Goal: Transaction & Acquisition: Download file/media

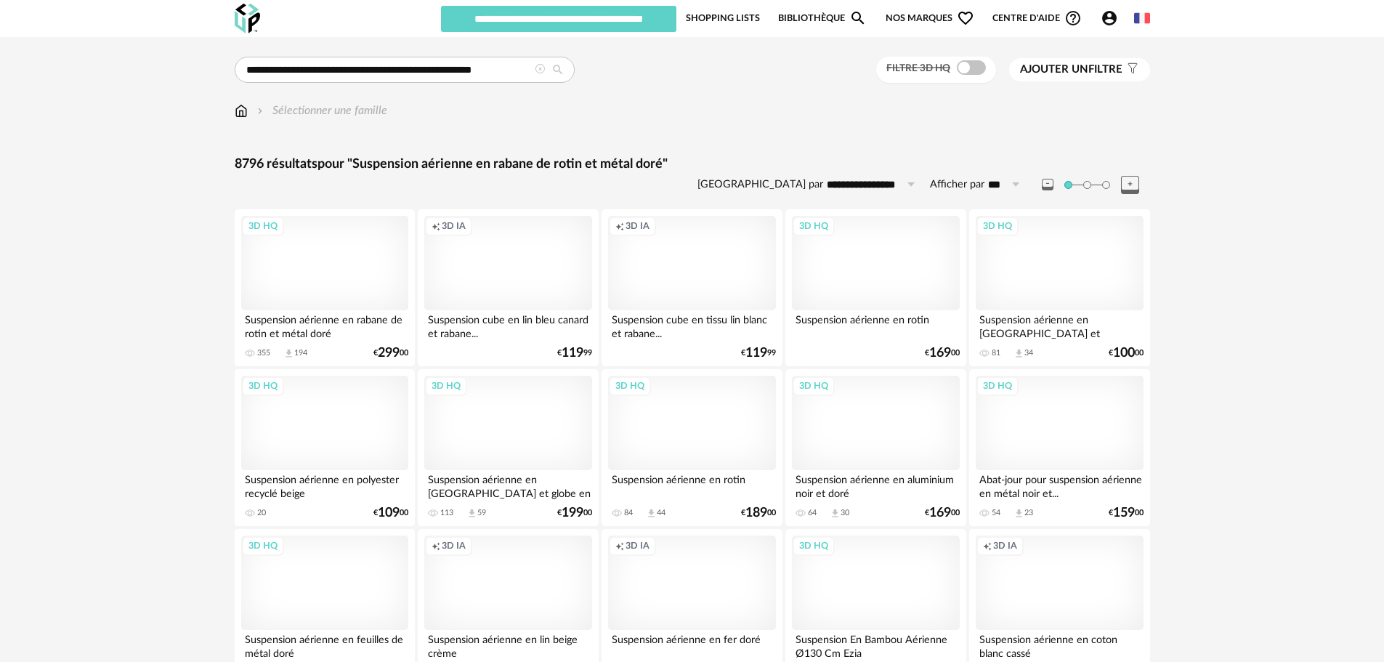
type input "********"
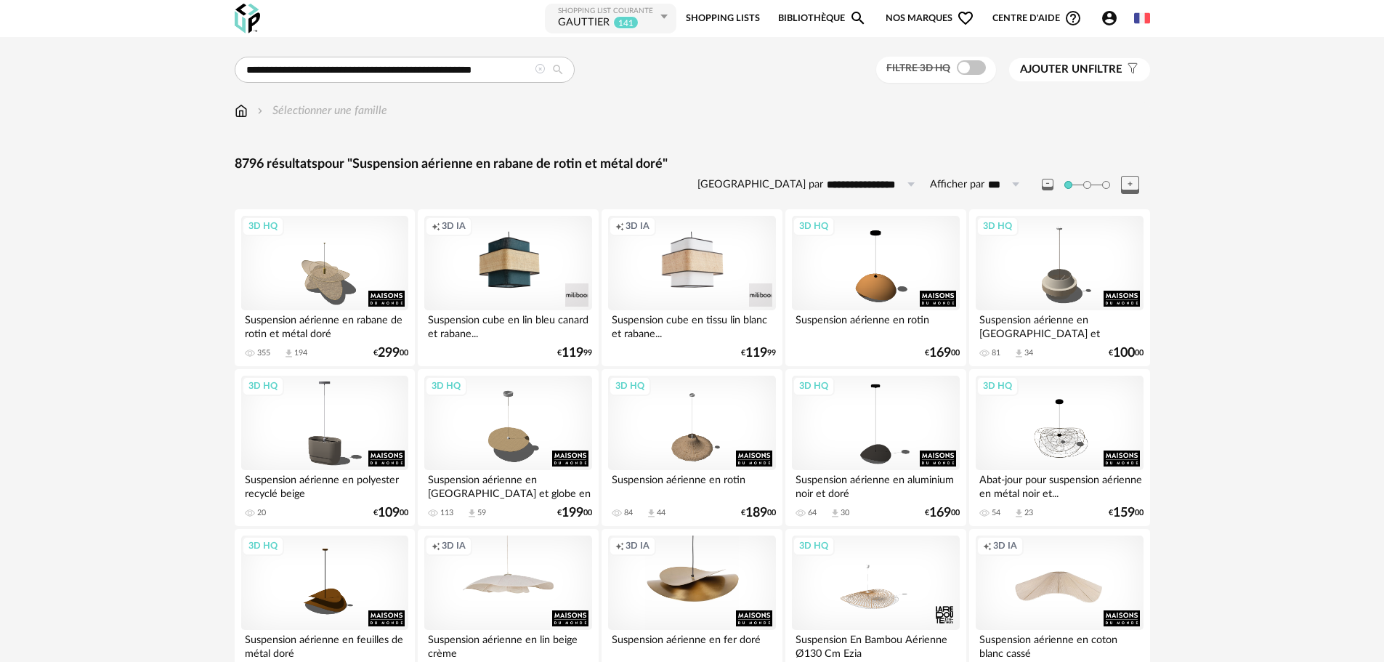
click at [539, 66] on icon at bounding box center [540, 69] width 10 height 10
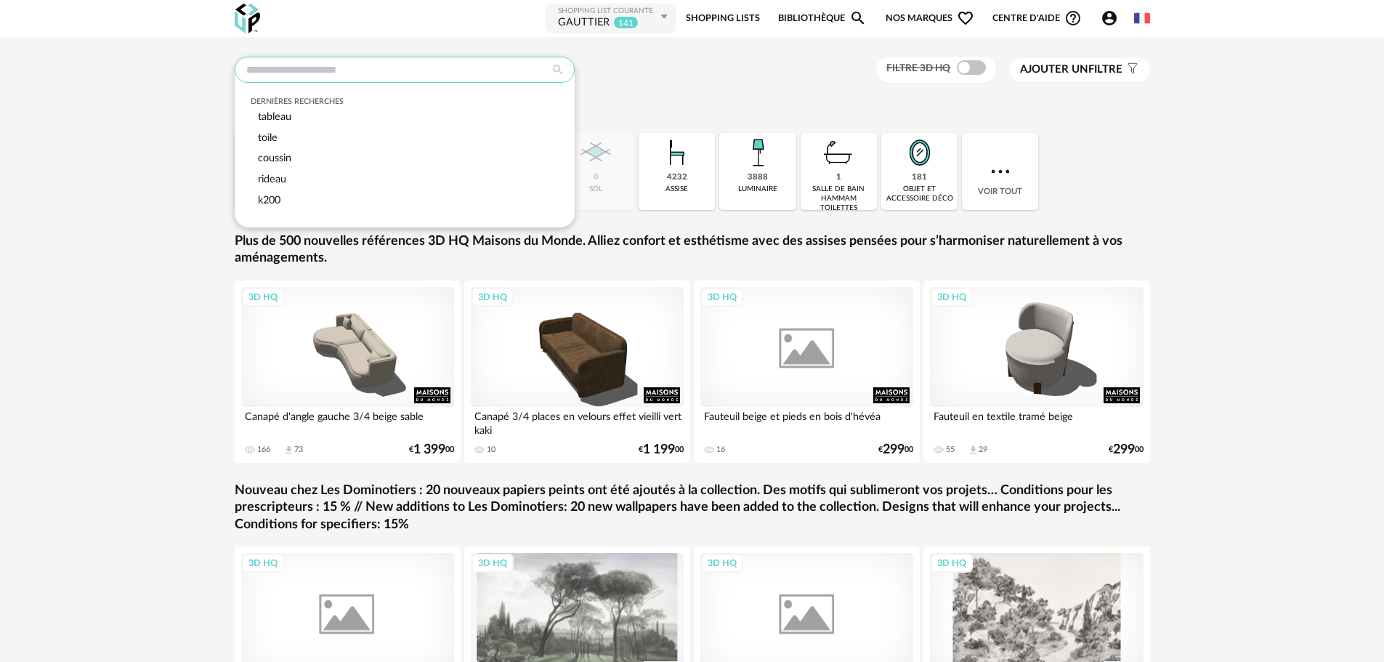
click at [502, 71] on input "text" at bounding box center [405, 70] width 340 height 26
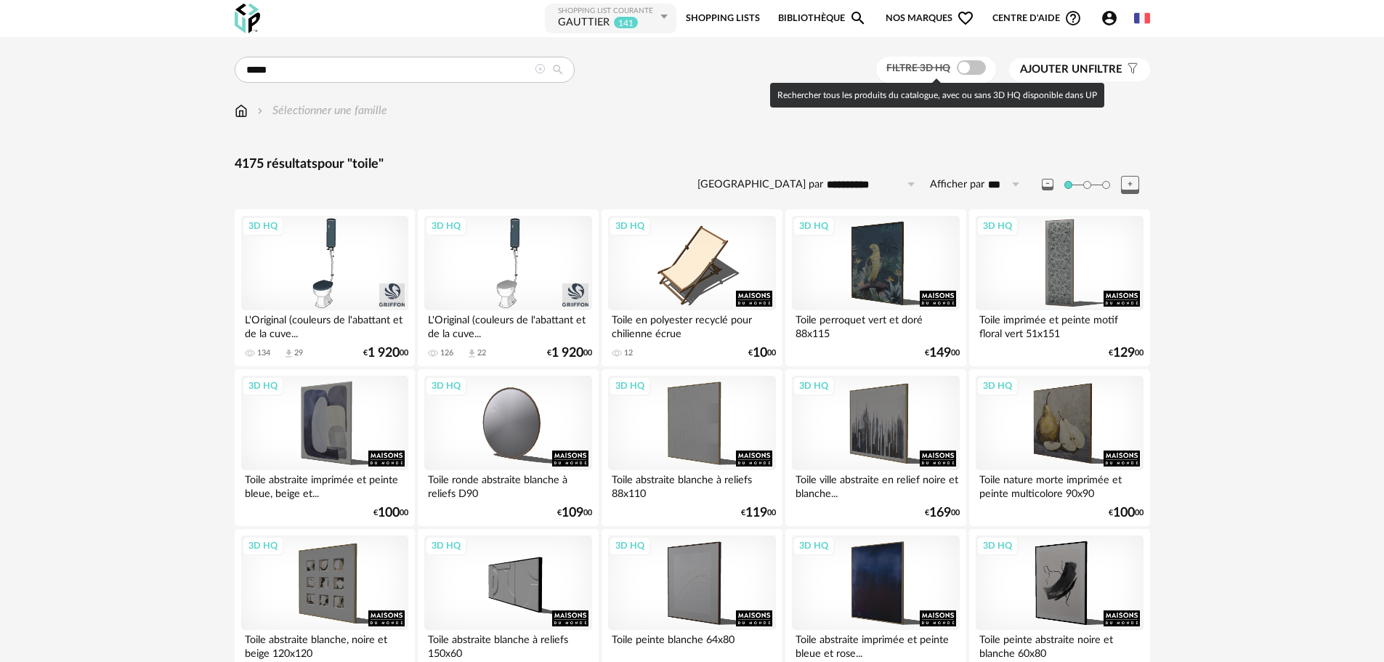
click at [975, 68] on span at bounding box center [971, 67] width 29 height 15
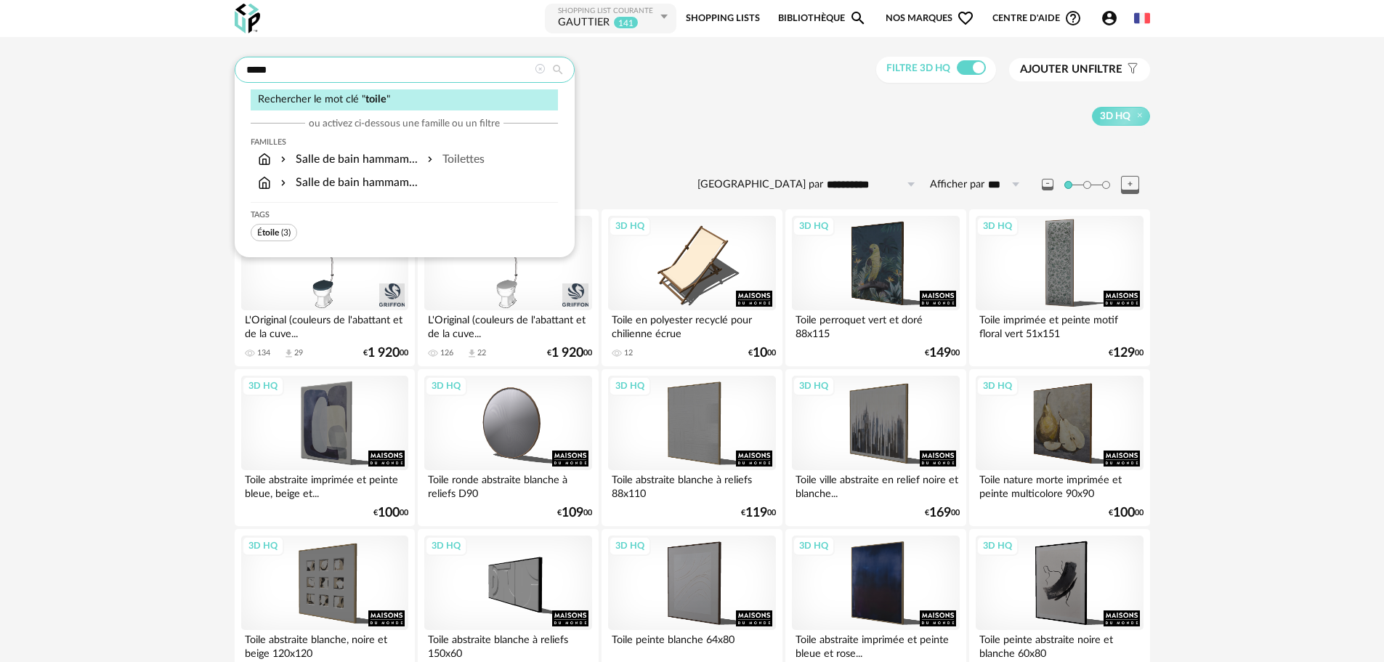
drag, startPoint x: 316, startPoint y: 81, endPoint x: 80, endPoint y: 72, distance: 236.3
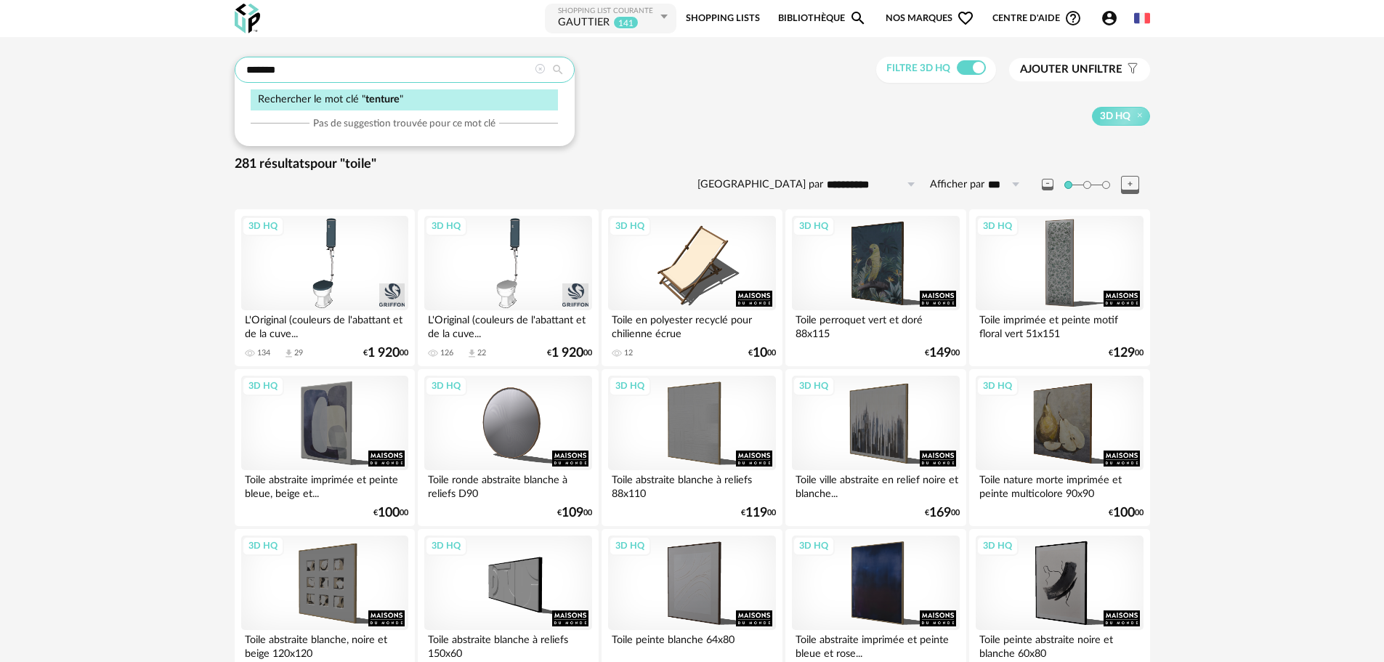
type input "*******"
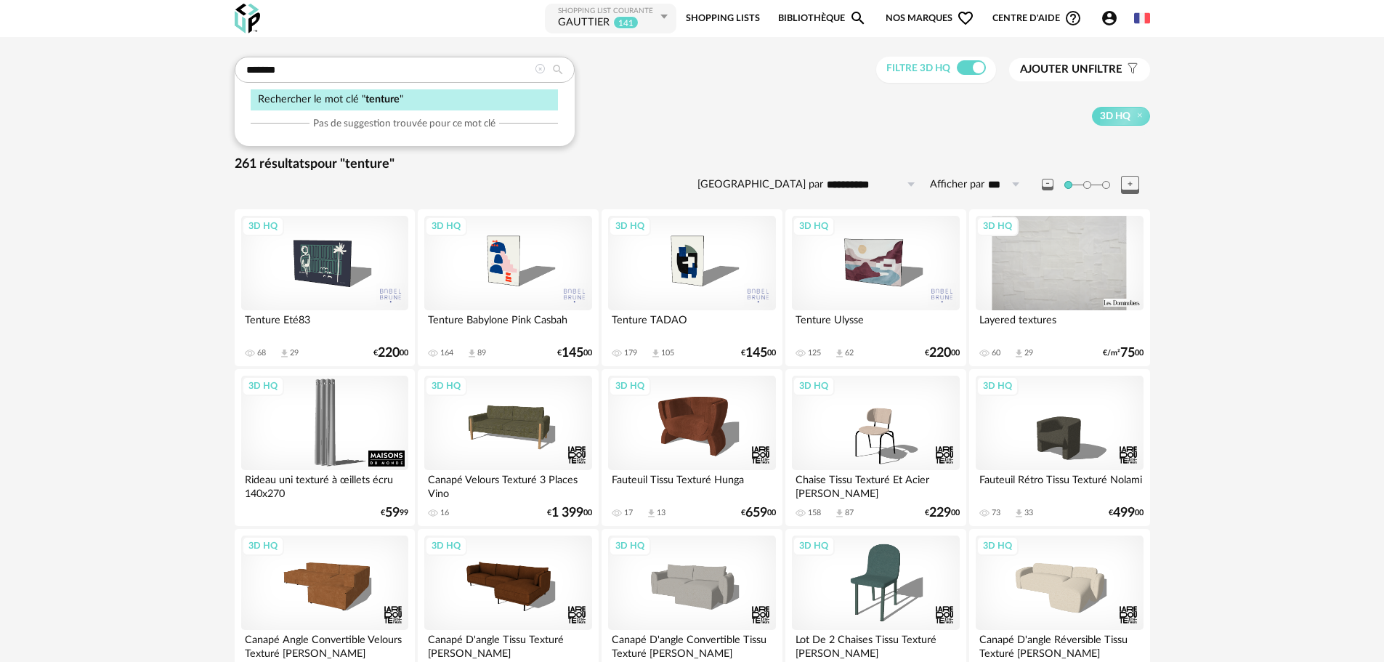
click at [1075, 62] on span "Ajouter un filtre" at bounding box center [1071, 69] width 102 height 15
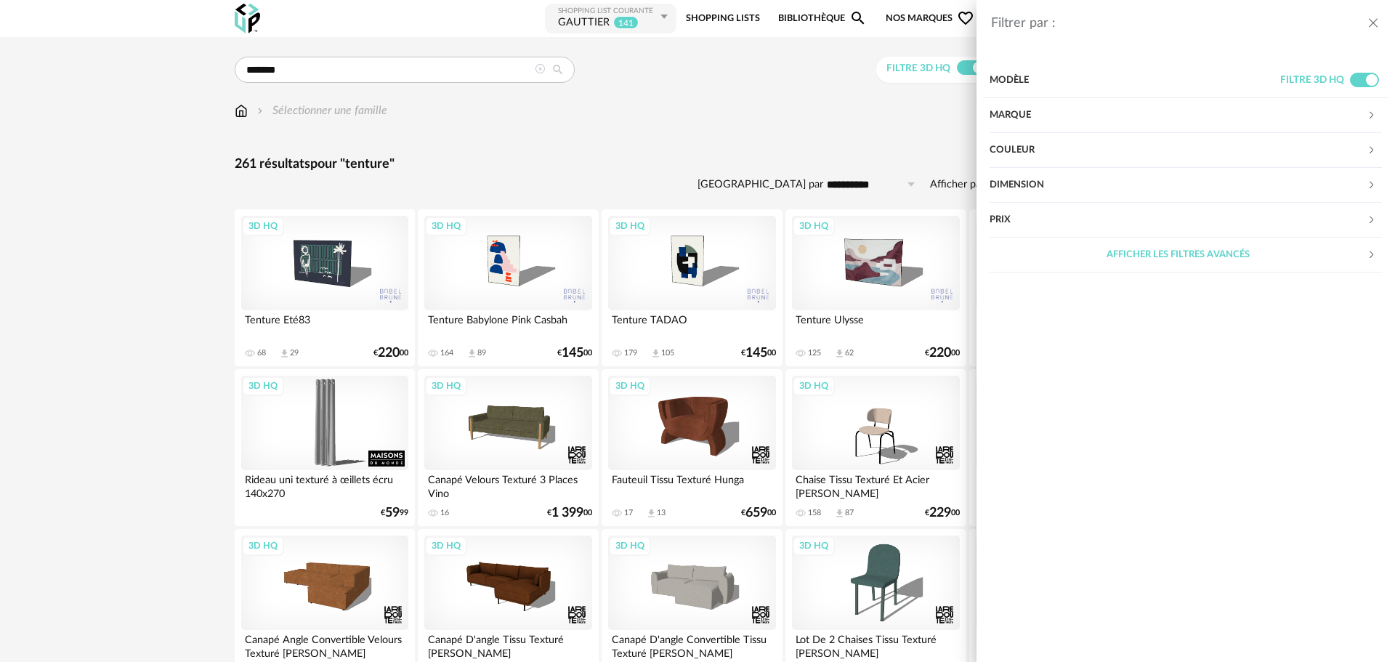
click at [1042, 116] on div "Marque" at bounding box center [1178, 115] width 377 height 35
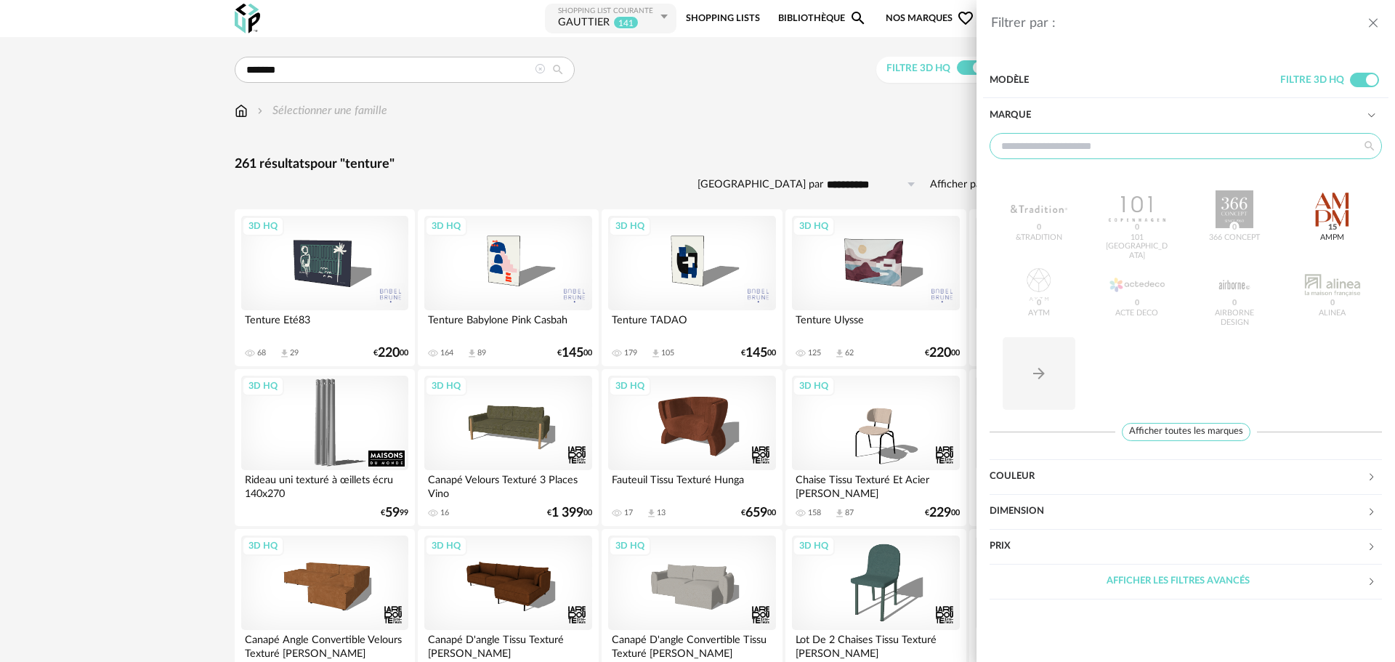
click at [1160, 155] on input "text" at bounding box center [1186, 146] width 392 height 26
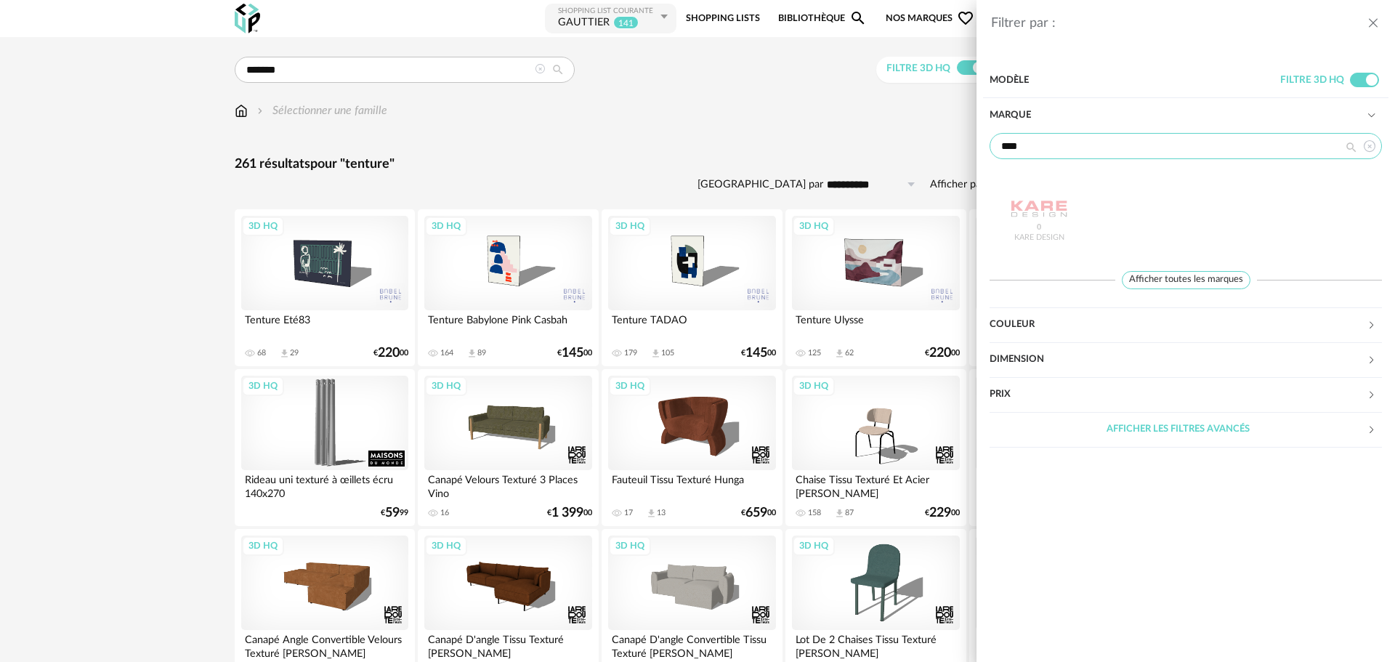
type input "****"
click at [822, 137] on div "Filtrer par : Modèle Filtre 3D HQ Marque **** Kare Design 0 Afficher toutes les…" at bounding box center [697, 331] width 1395 height 662
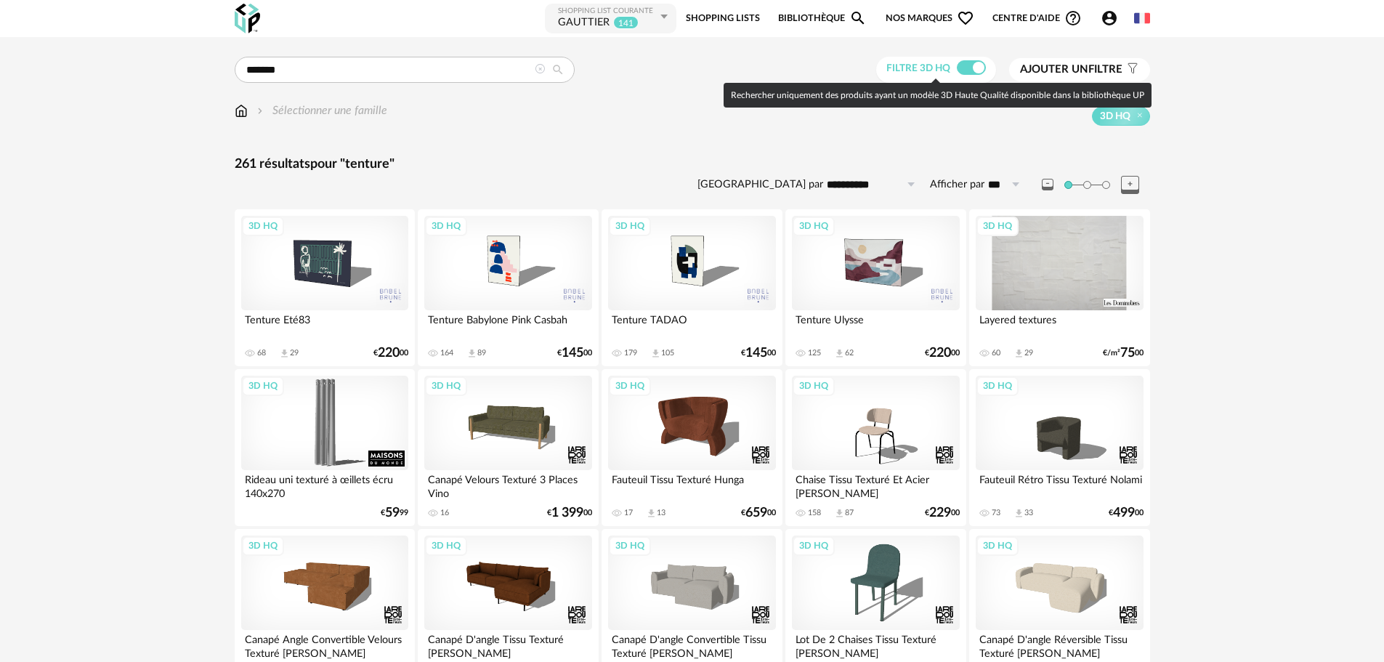
click at [957, 72] on span at bounding box center [971, 67] width 29 height 15
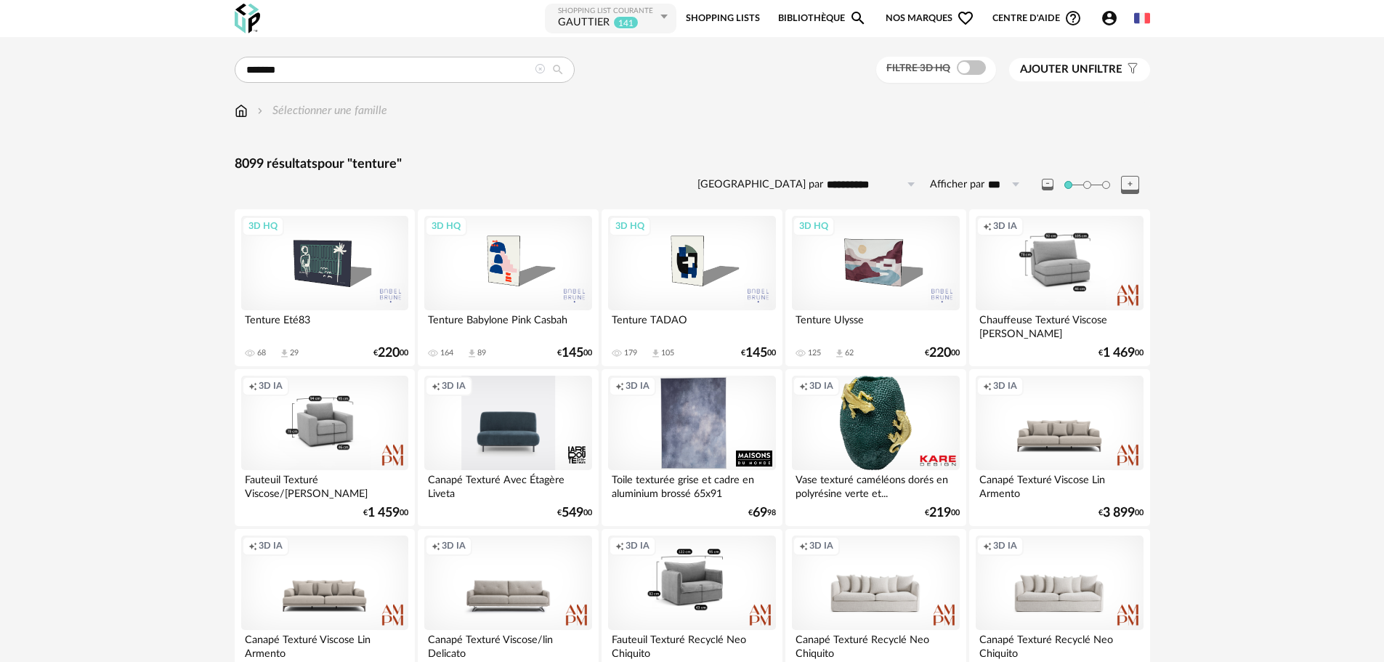
click at [1064, 69] on span "Ajouter un" at bounding box center [1054, 69] width 68 height 11
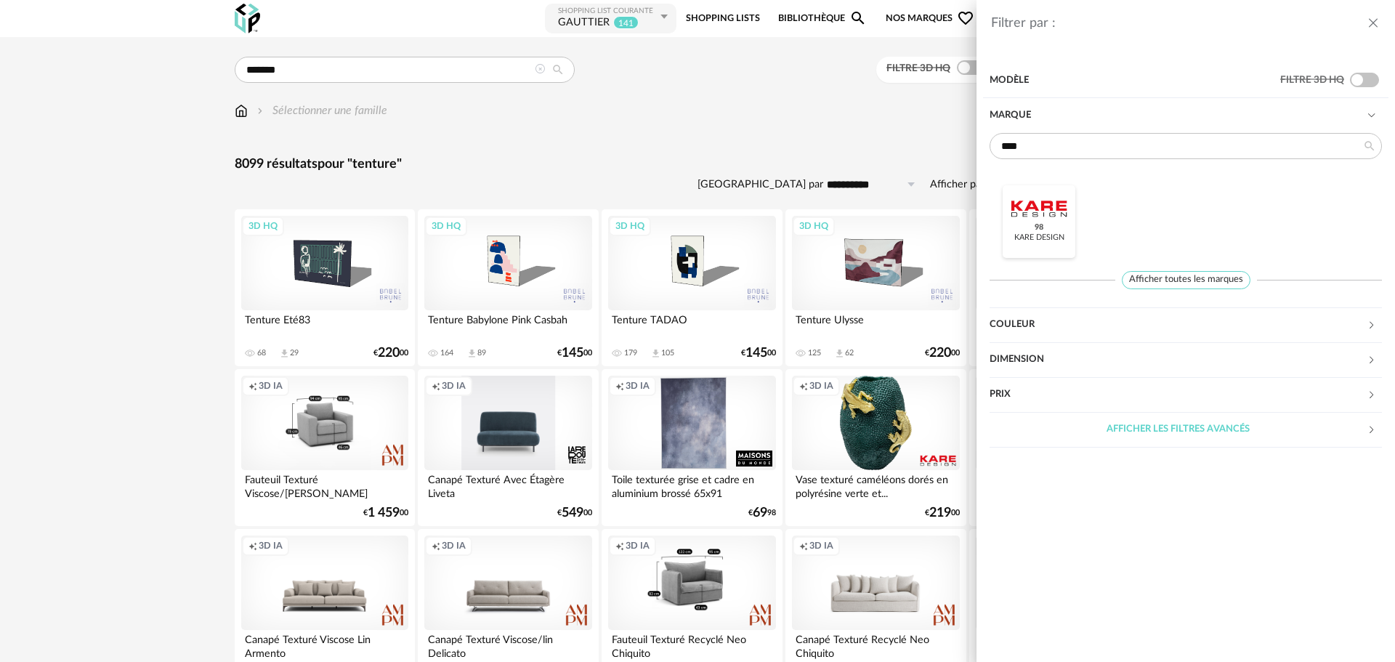
click at [1045, 207] on div at bounding box center [1039, 209] width 57 height 38
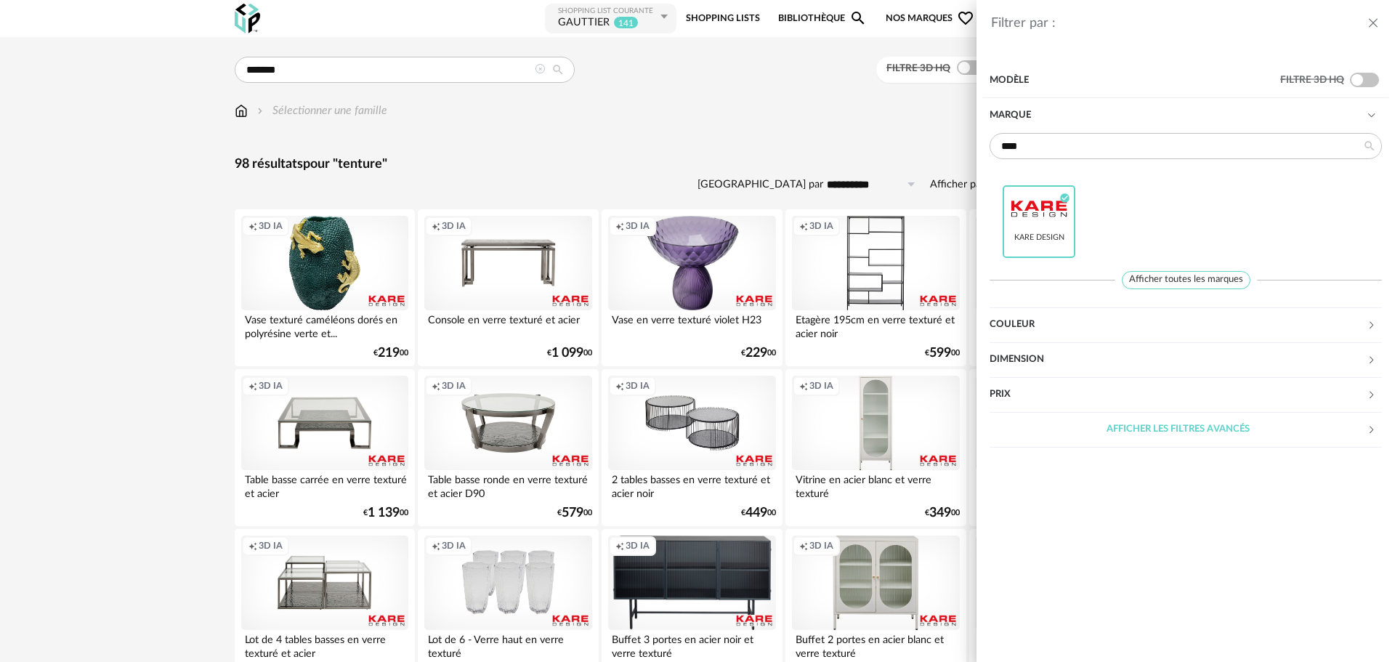
click at [668, 141] on div "Filtrer par : Modèle Filtre 3D HQ Marque **** Kare Design Check Circle icon Aff…" at bounding box center [697, 331] width 1395 height 662
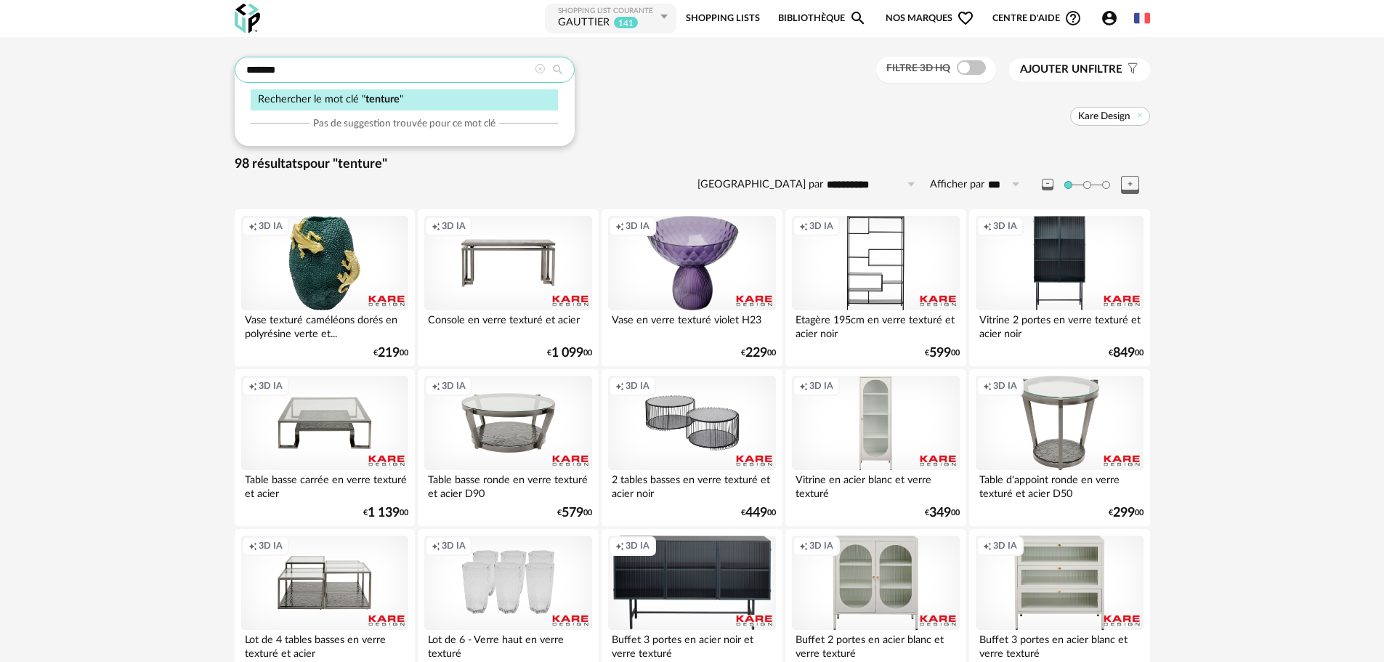
drag, startPoint x: 400, startPoint y: 68, endPoint x: 110, endPoint y: 72, distance: 290.0
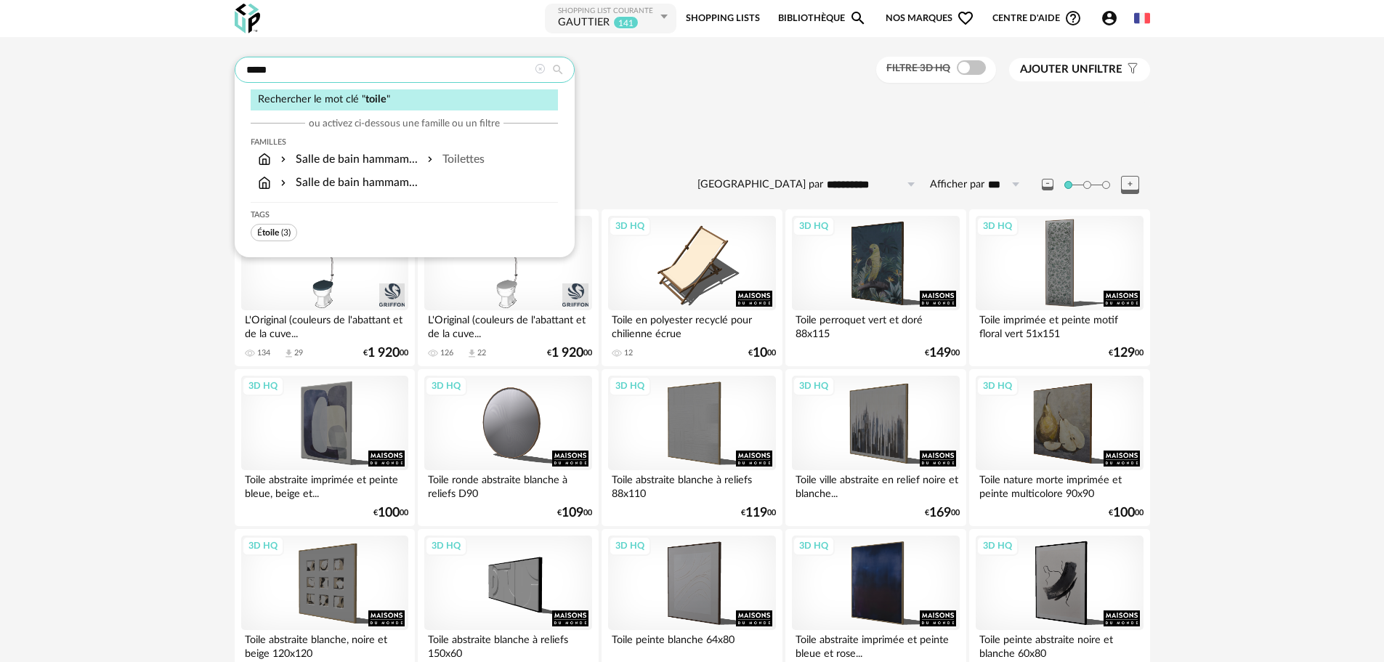
drag, startPoint x: 358, startPoint y: 76, endPoint x: 119, endPoint y: 81, distance: 239.1
type input "*******"
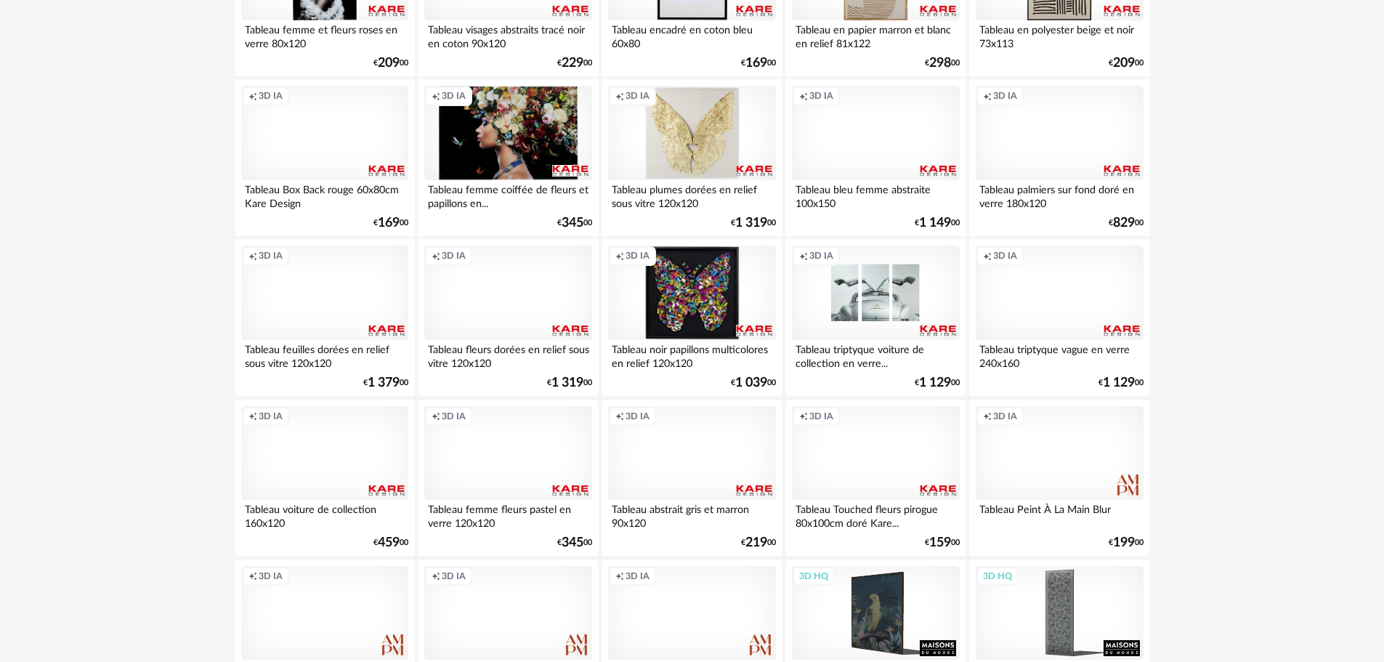
scroll to position [2180, 0]
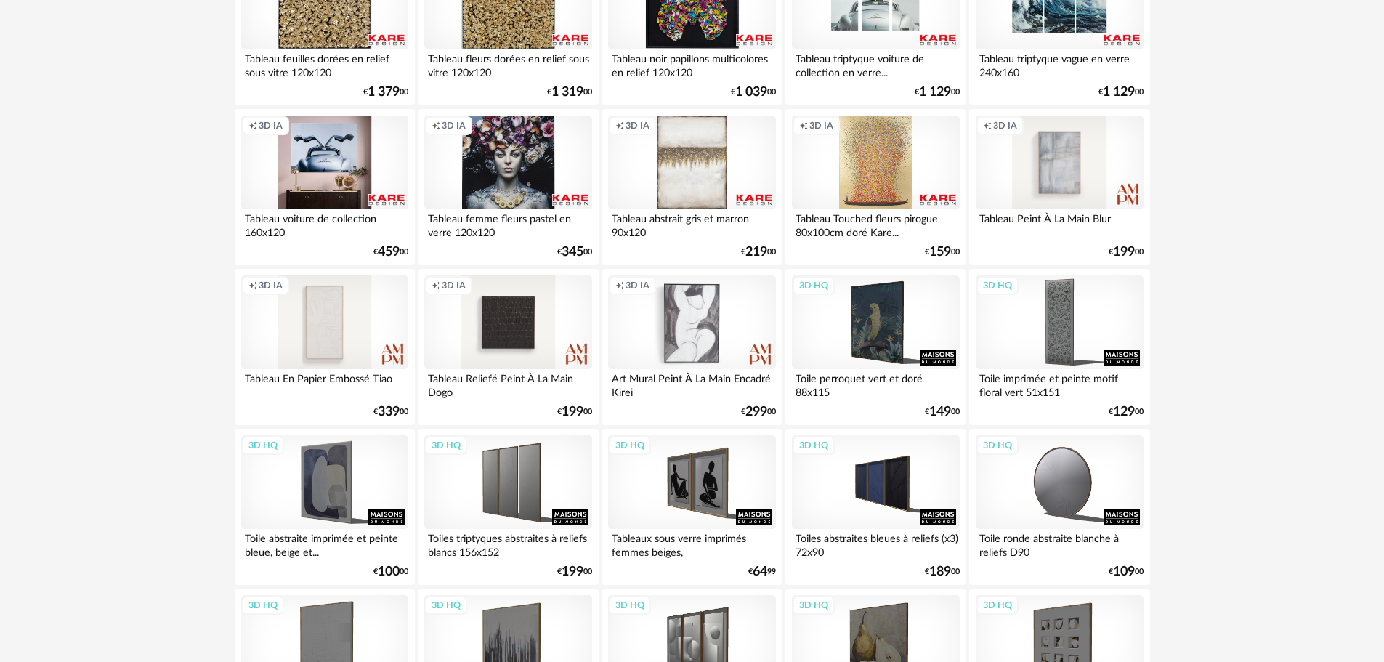
click at [293, 162] on div "Creation icon 3D IA" at bounding box center [324, 163] width 167 height 94
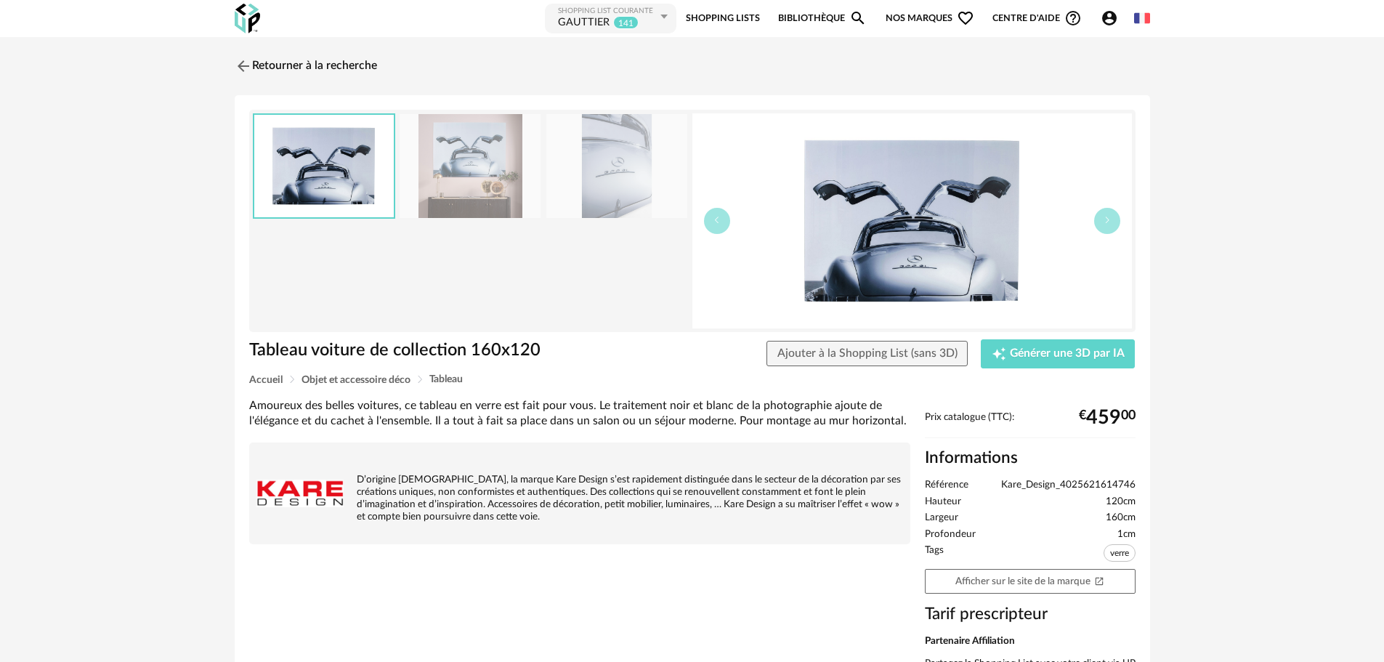
click at [870, 221] on img at bounding box center [913, 220] width 440 height 215
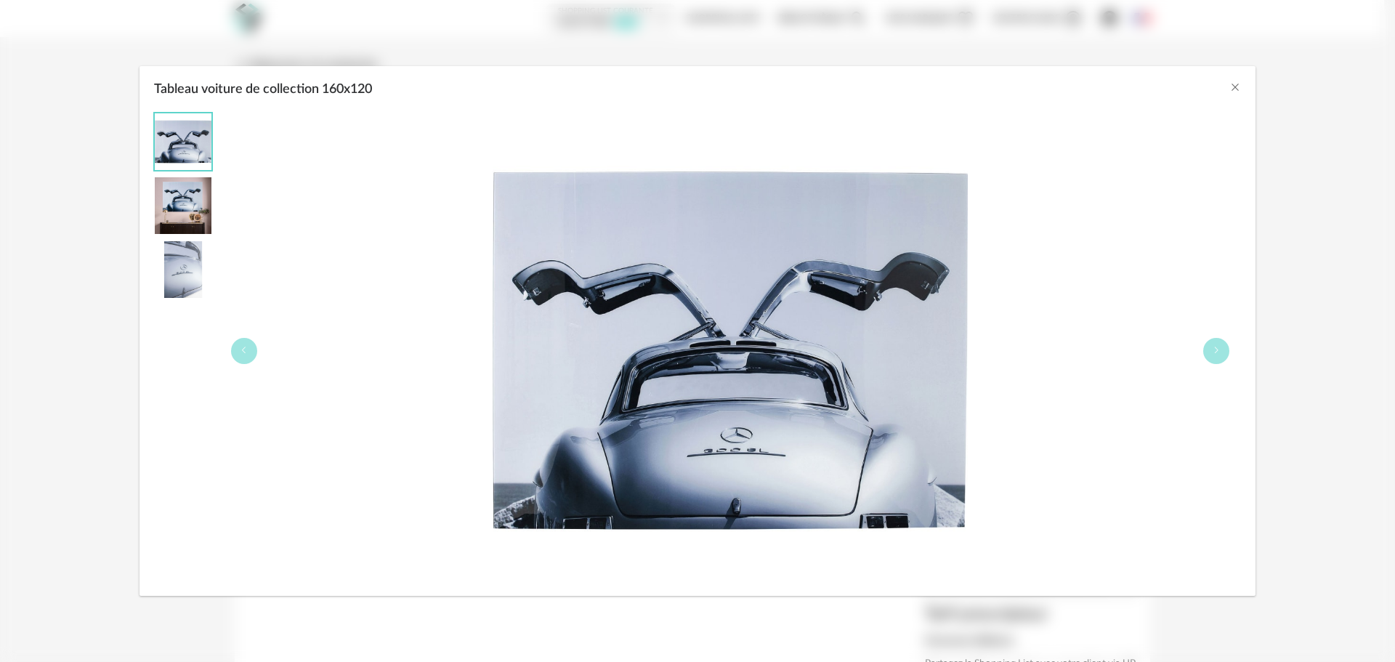
click at [1256, 82] on div "Tableau voiture de collection 160x120" at bounding box center [697, 331] width 1395 height 662
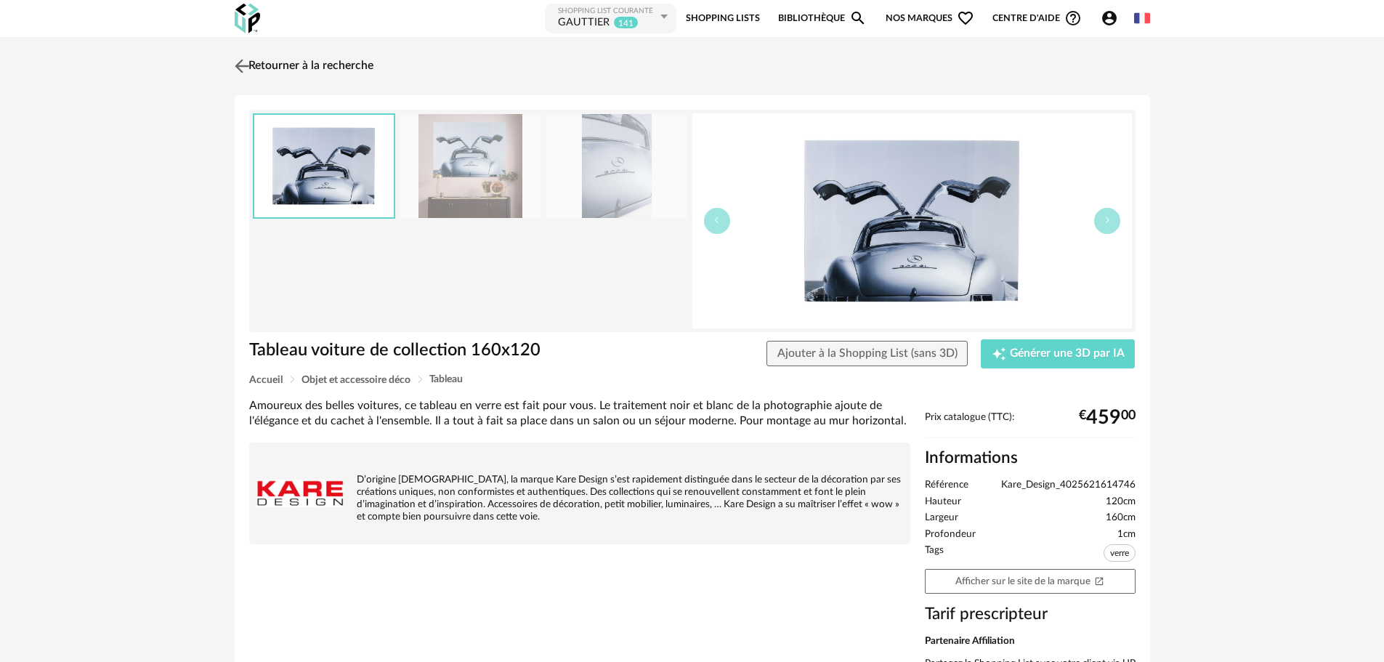
click at [242, 67] on img at bounding box center [241, 65] width 21 height 21
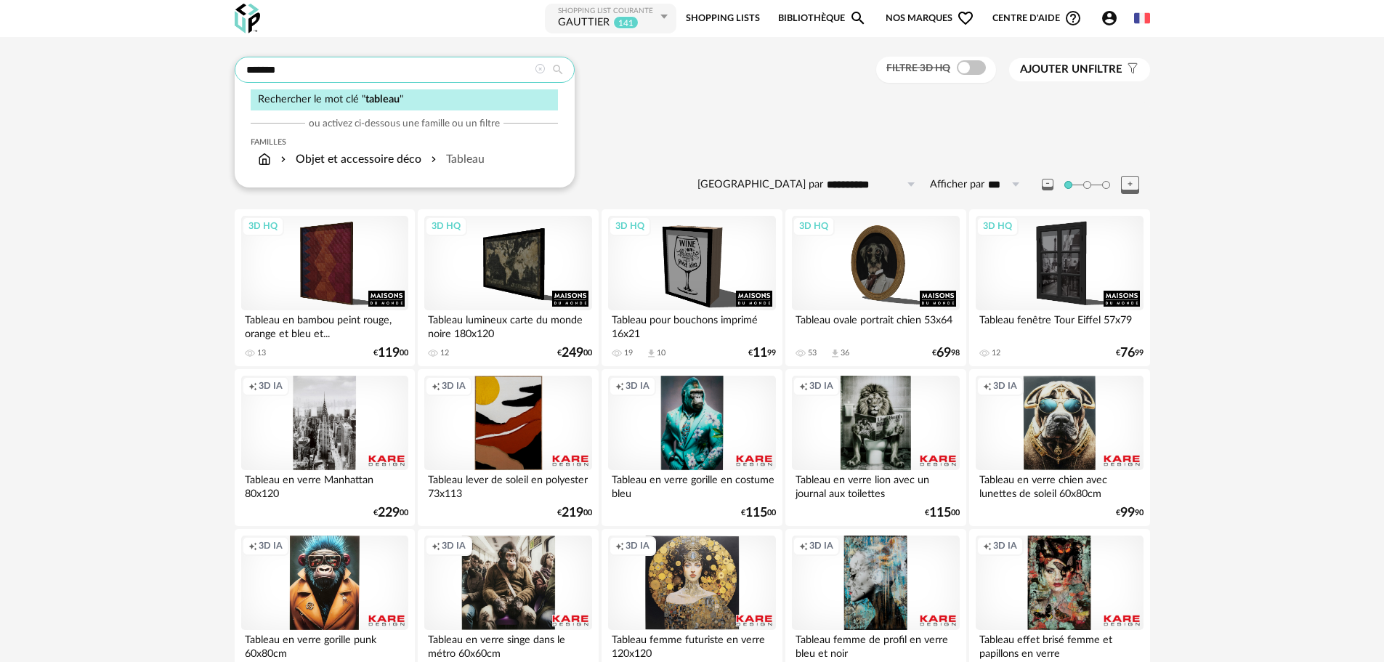
drag, startPoint x: 342, startPoint y: 73, endPoint x: 41, endPoint y: 98, distance: 301.9
type input "******"
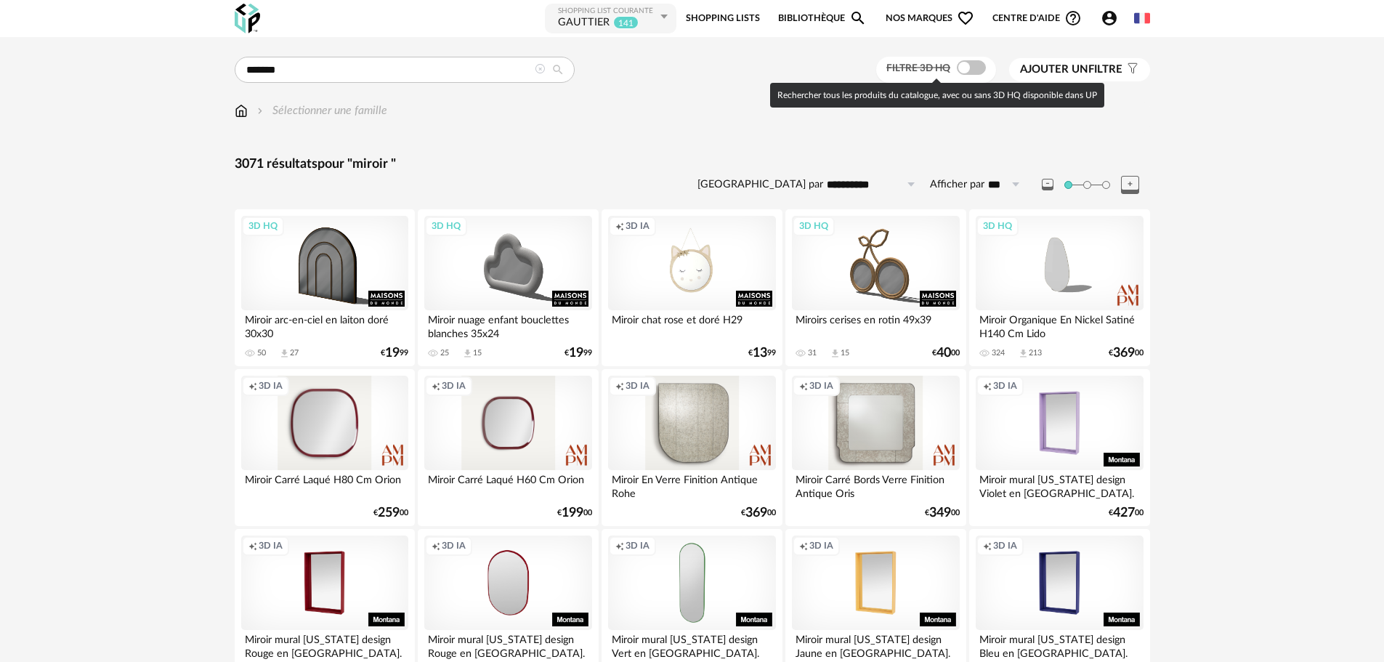
click at [972, 68] on span at bounding box center [971, 67] width 29 height 15
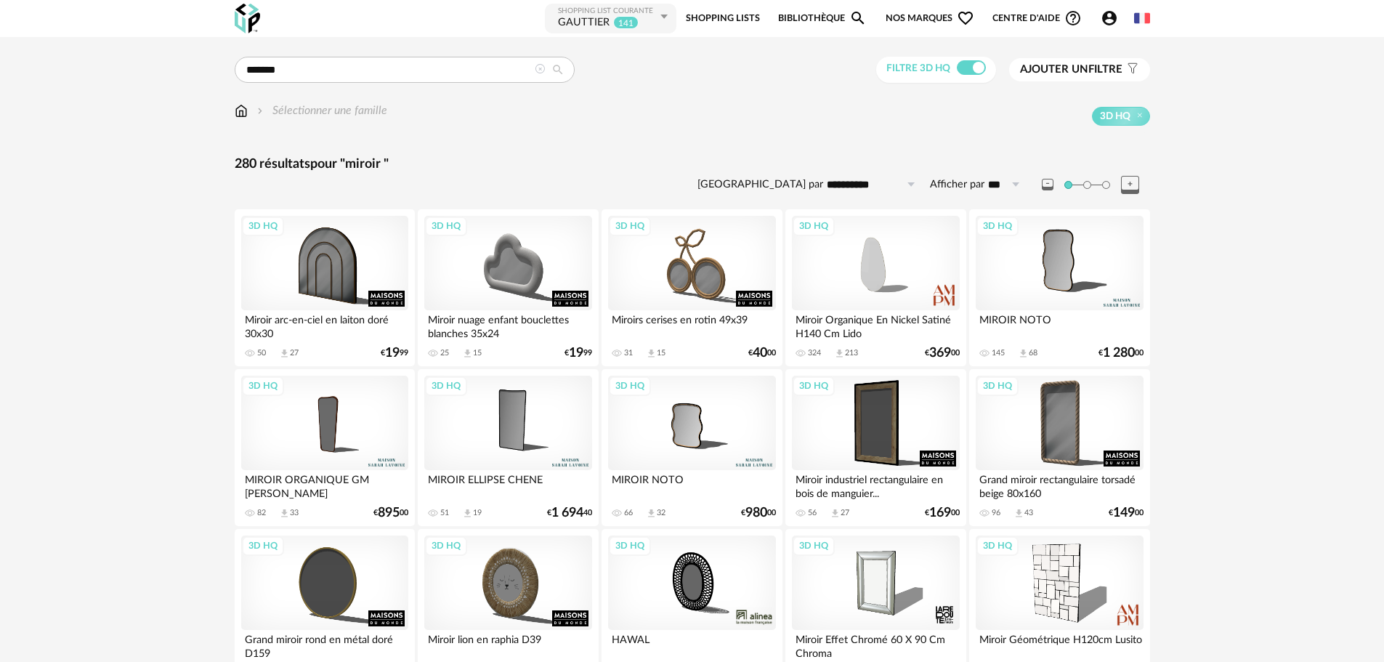
click at [1051, 70] on span "Ajouter un" at bounding box center [1054, 69] width 68 height 11
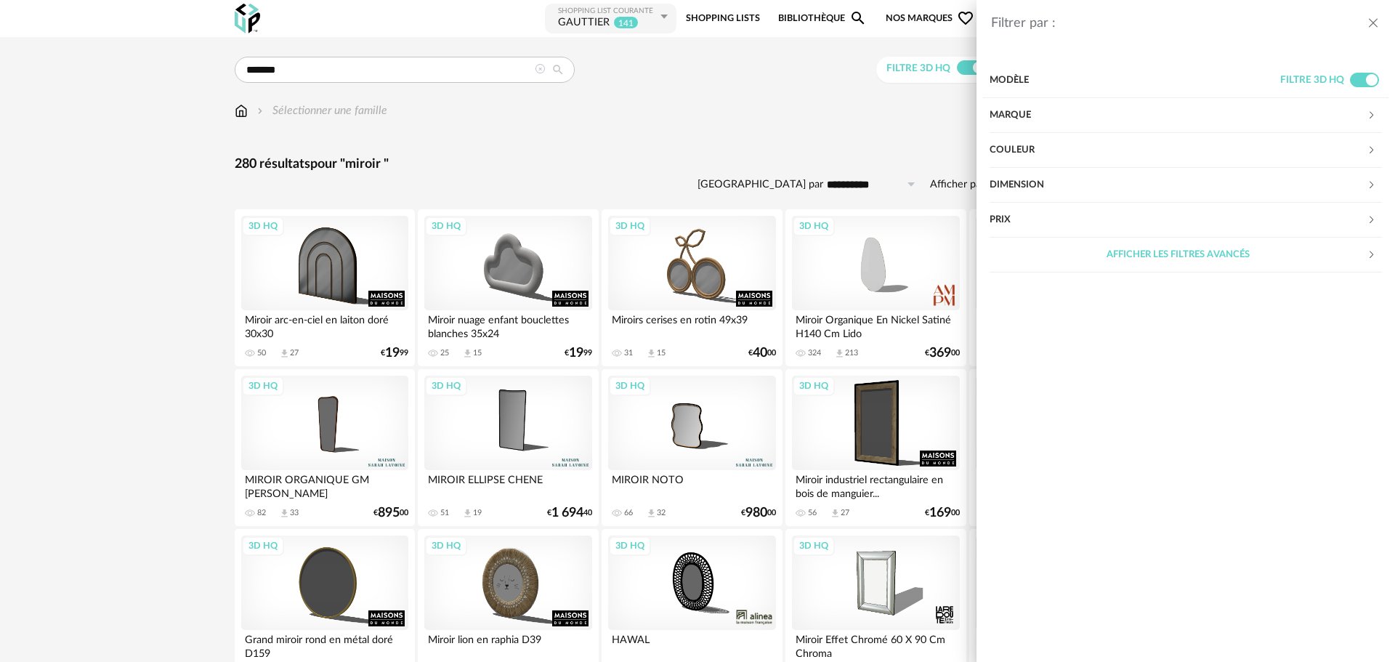
drag, startPoint x: 1044, startPoint y: 187, endPoint x: 1041, endPoint y: 203, distance: 15.5
click at [1043, 187] on div "Dimension" at bounding box center [1178, 185] width 377 height 35
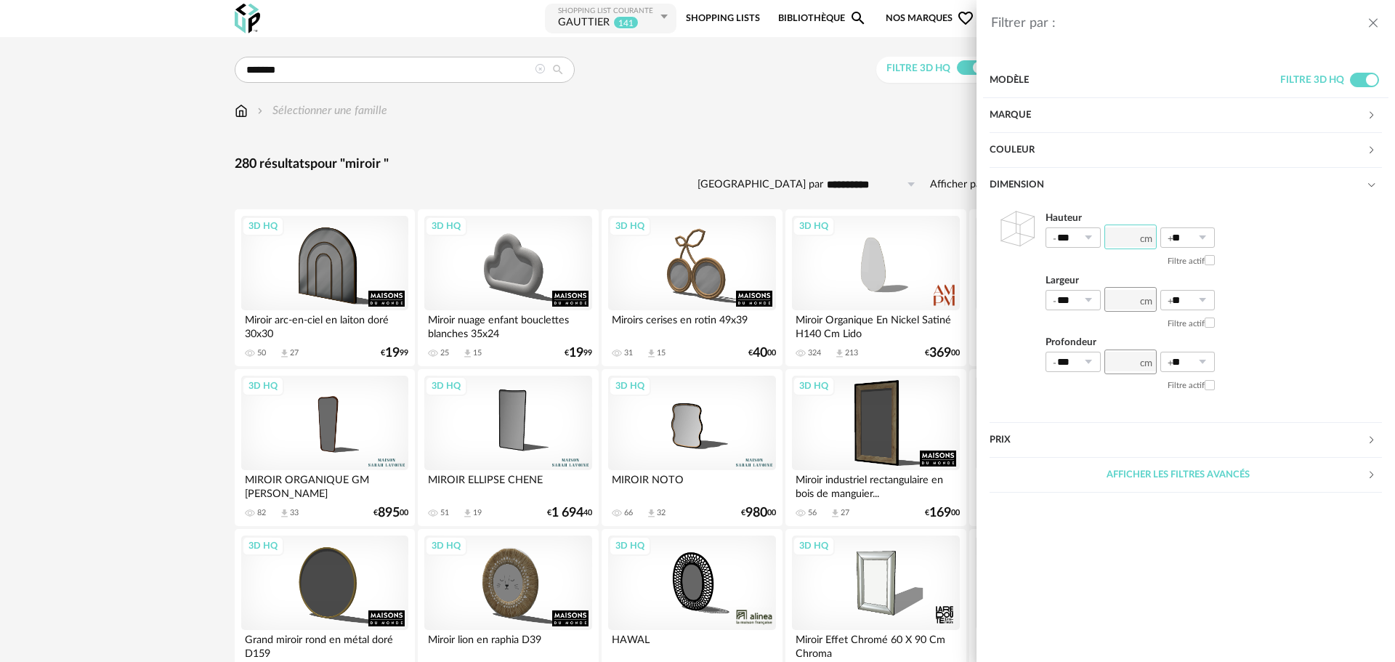
drag, startPoint x: 1123, startPoint y: 232, endPoint x: 1118, endPoint y: 240, distance: 9.5
click at [1122, 232] on input "number" at bounding box center [1131, 237] width 52 height 25
type input "***"
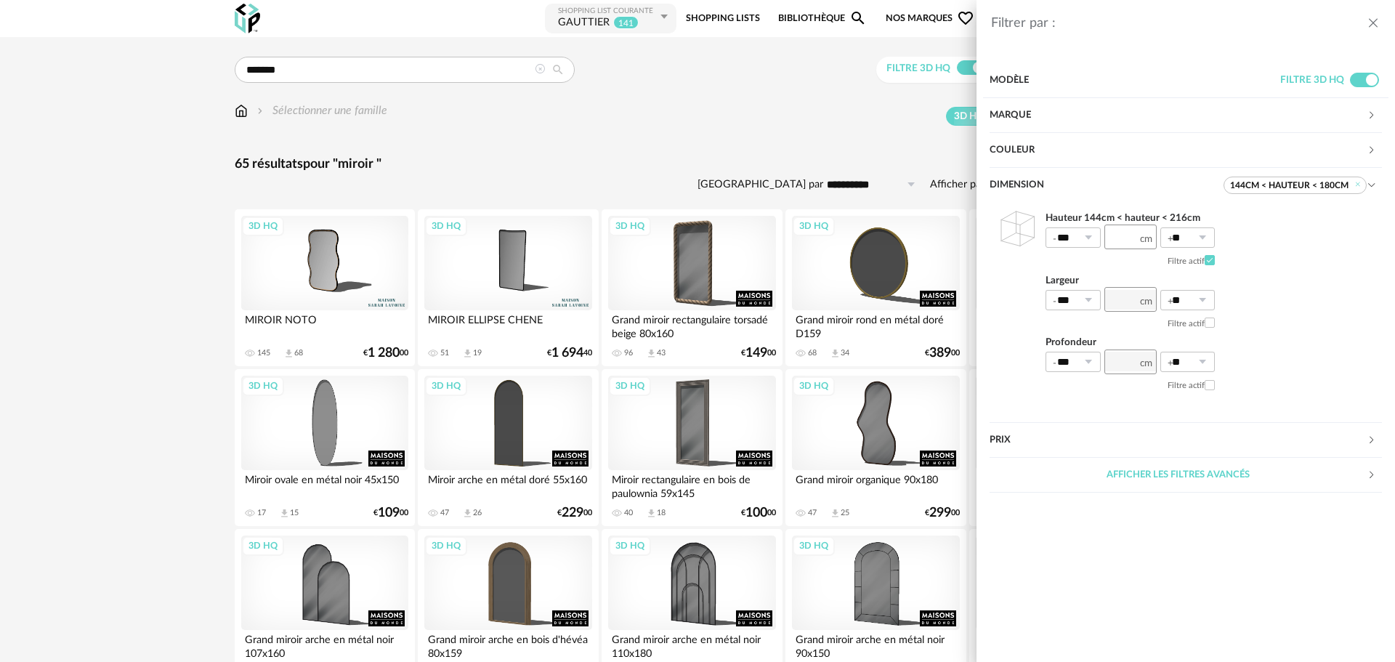
click at [677, 124] on div "Filtrer par : Modèle Filtre 3D HQ Marque &tradition 0 101 Copenhagen 0 366 Conc…" at bounding box center [697, 331] width 1395 height 662
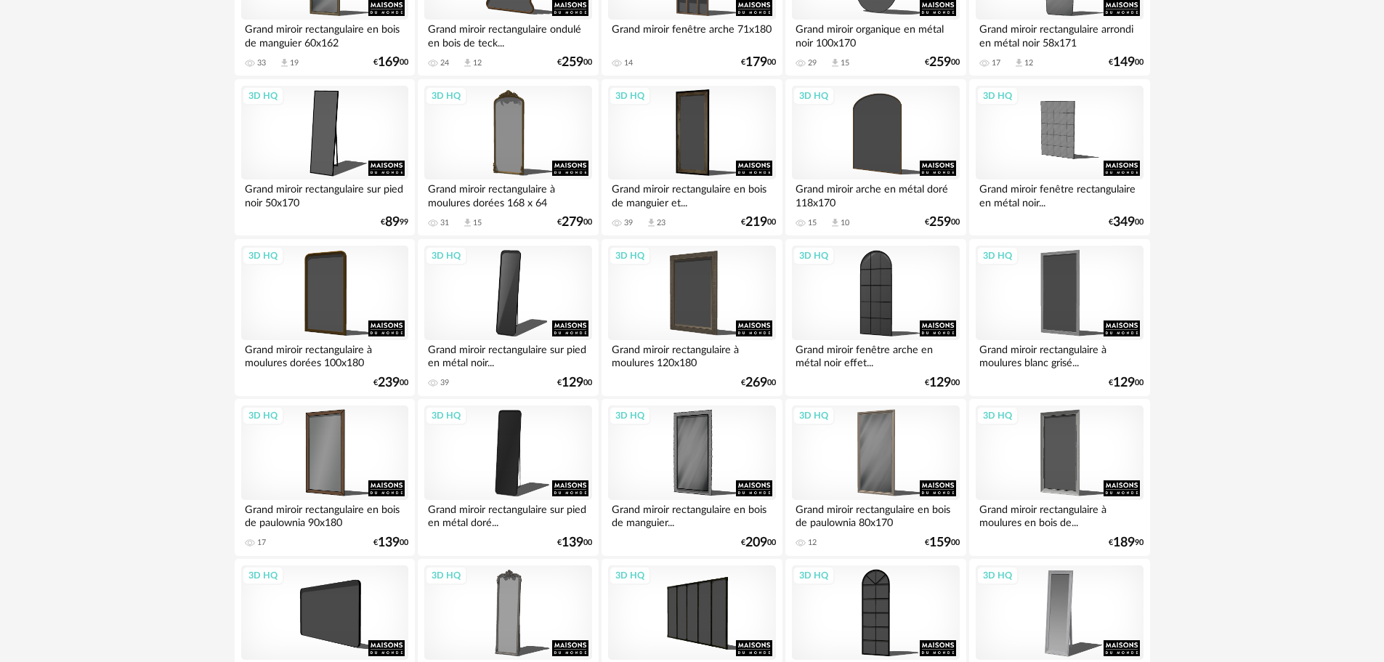
scroll to position [1163, 0]
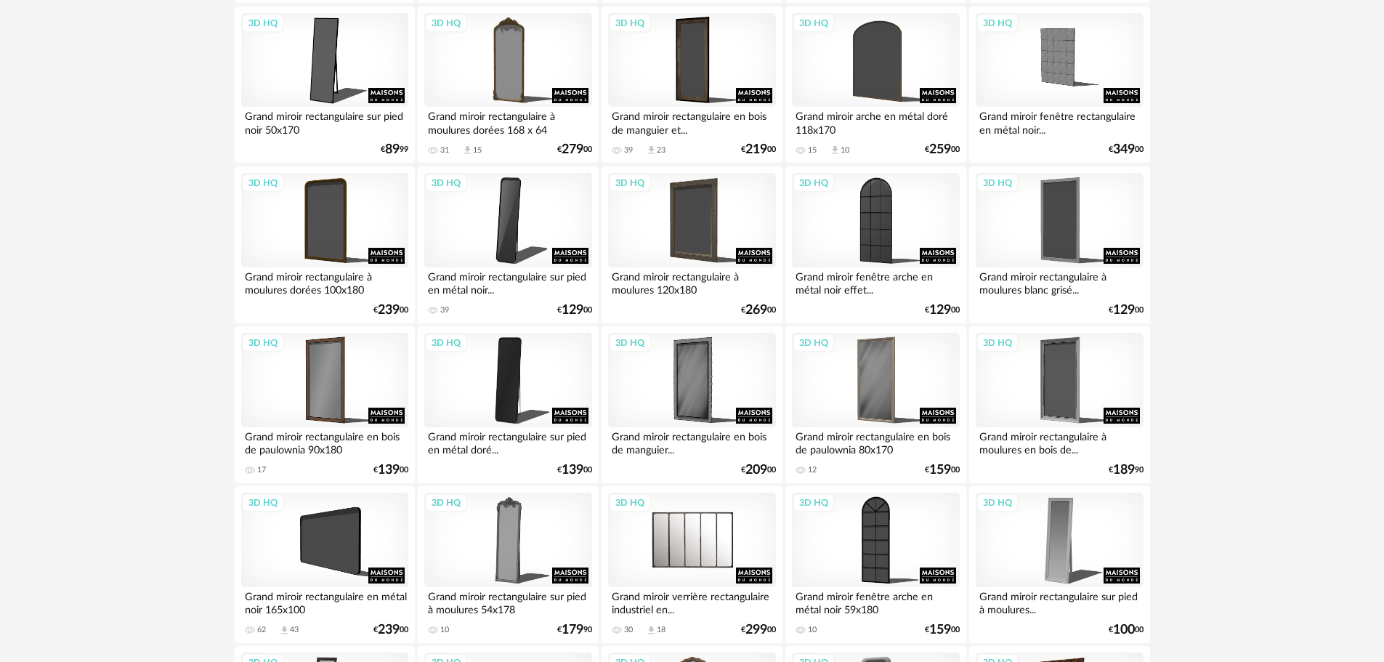
click at [684, 544] on div "3D HQ" at bounding box center [691, 540] width 167 height 94
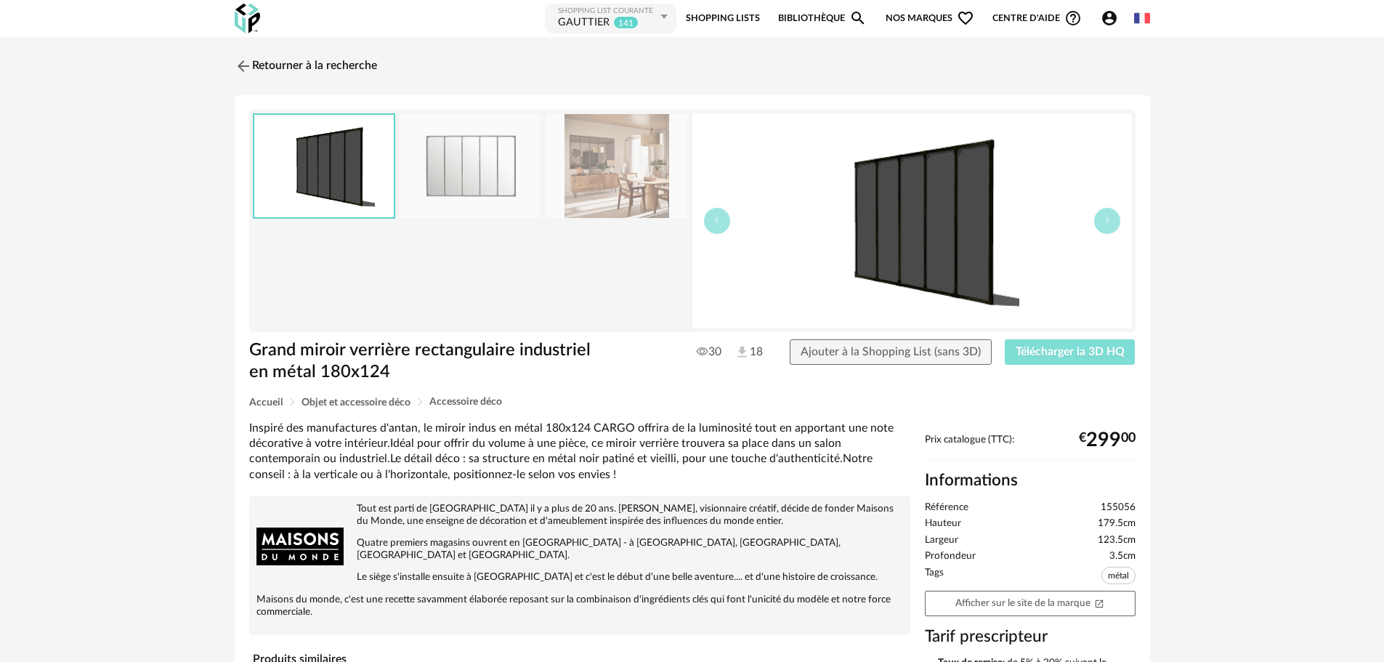
click at [1054, 347] on span "Télécharger la 3D HQ" at bounding box center [1070, 352] width 109 height 12
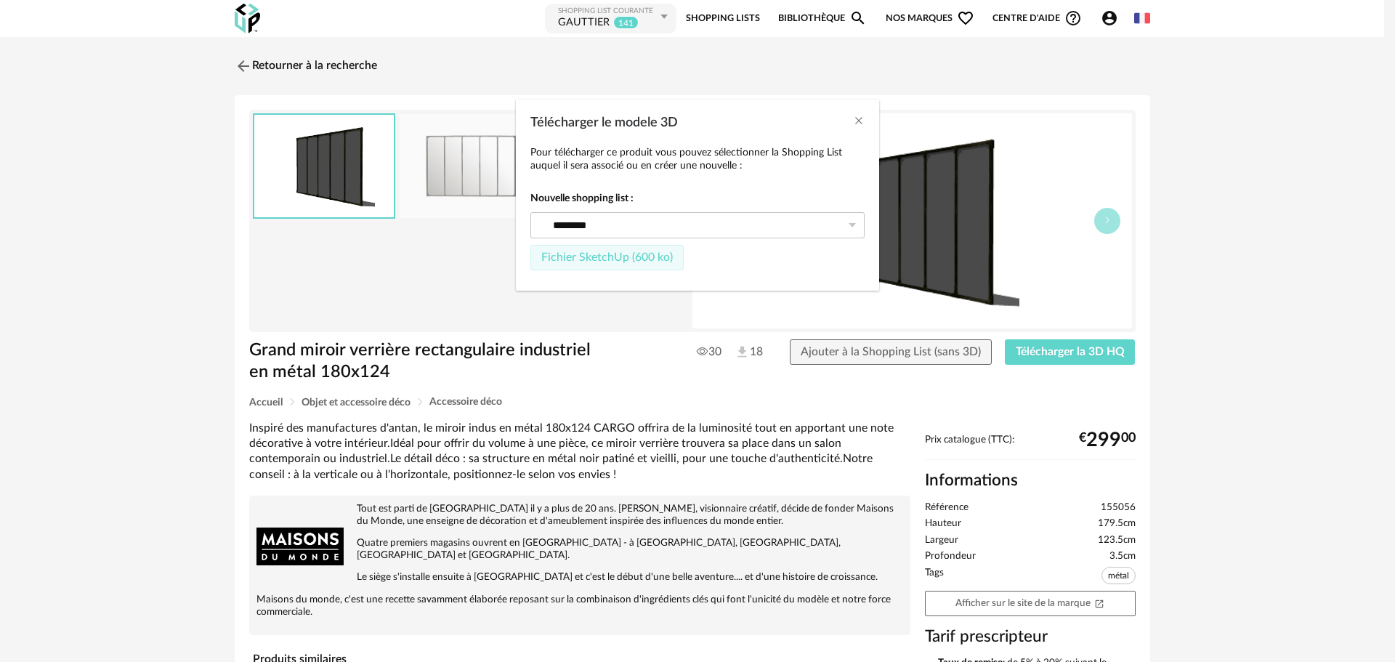
click at [602, 256] on span "Fichier SketchUp (600 ko)" at bounding box center [607, 257] width 132 height 12
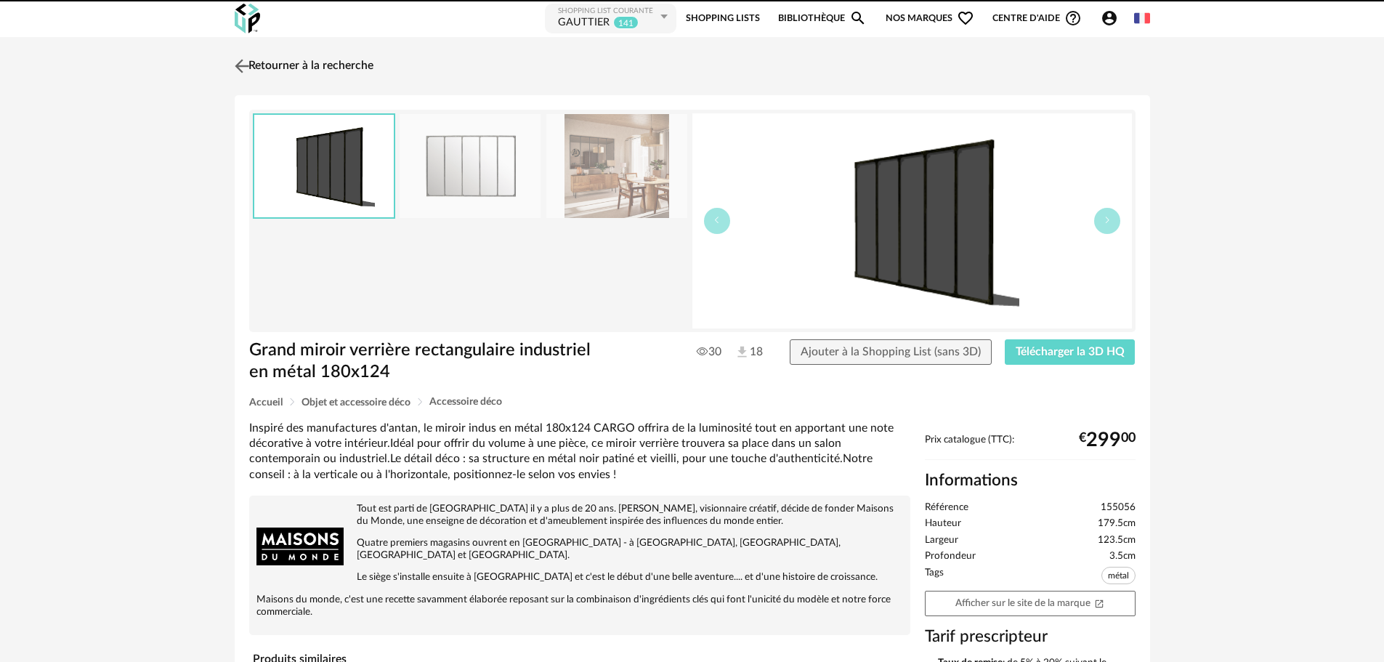
click at [233, 65] on img at bounding box center [241, 65] width 21 height 21
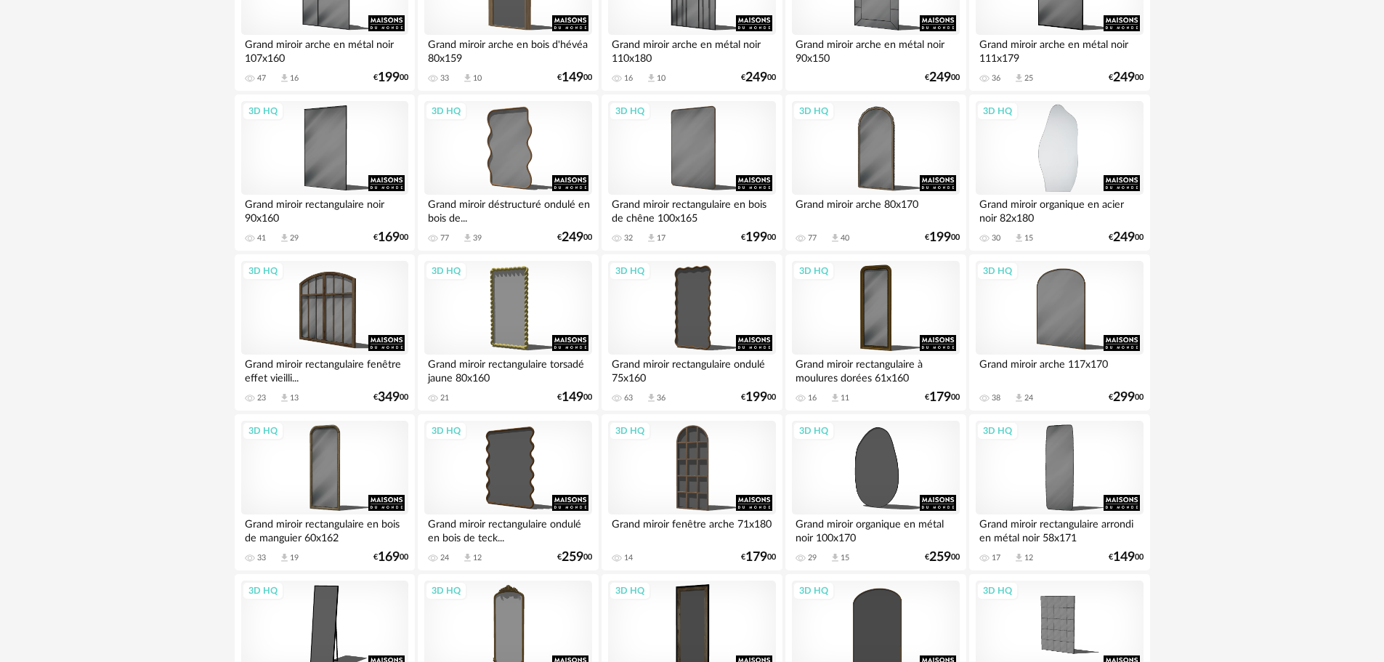
scroll to position [522, 0]
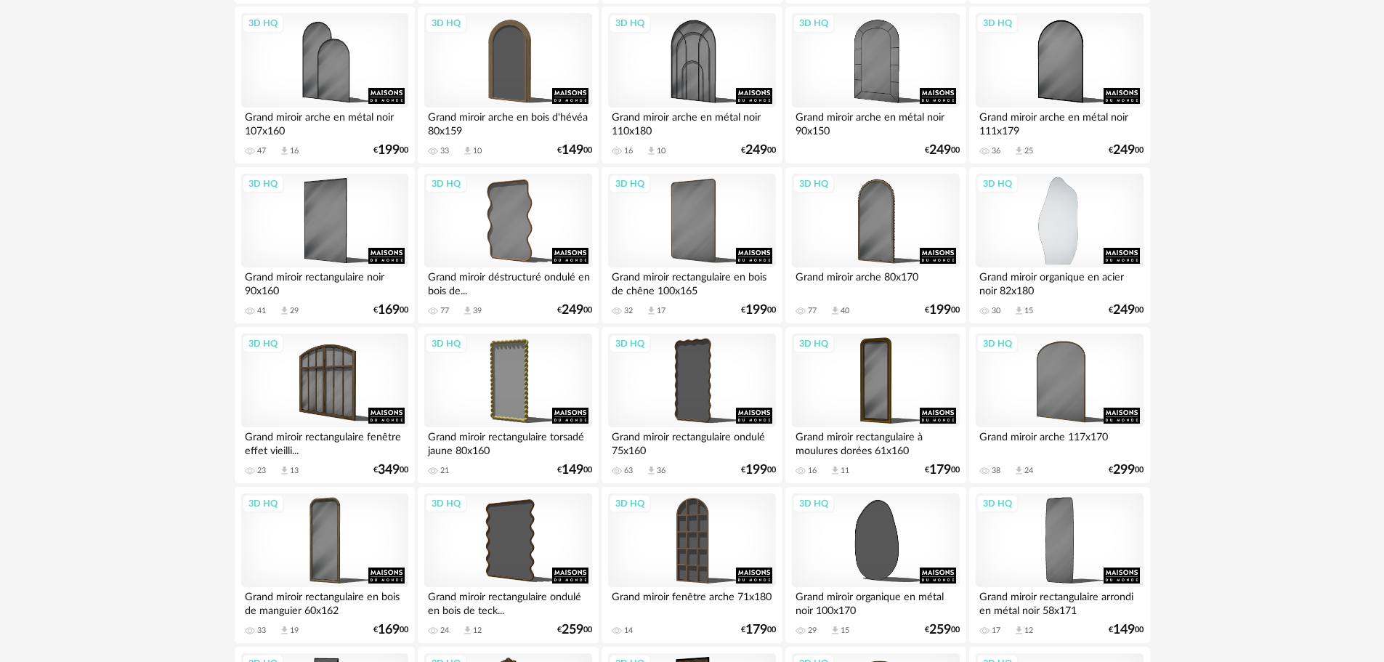
click at [1062, 233] on div "3D HQ" at bounding box center [1059, 221] width 167 height 94
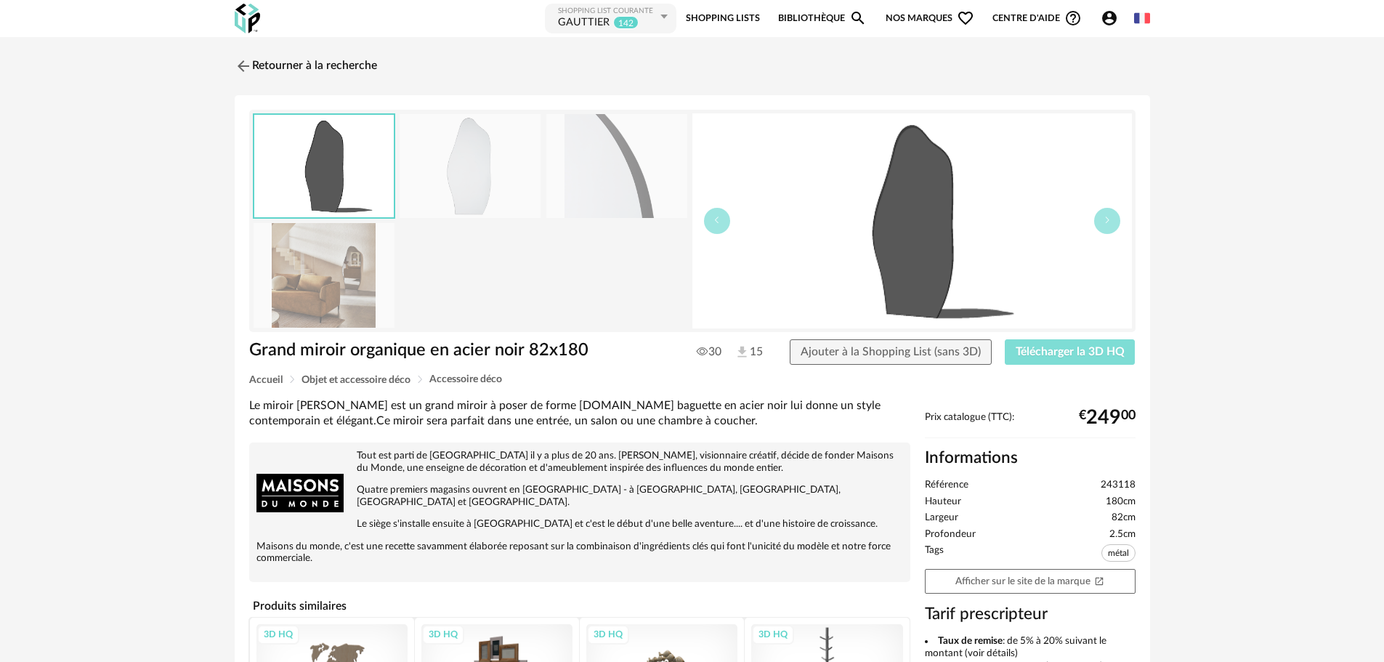
click at [1043, 354] on span "Télécharger la 3D HQ" at bounding box center [1070, 352] width 109 height 12
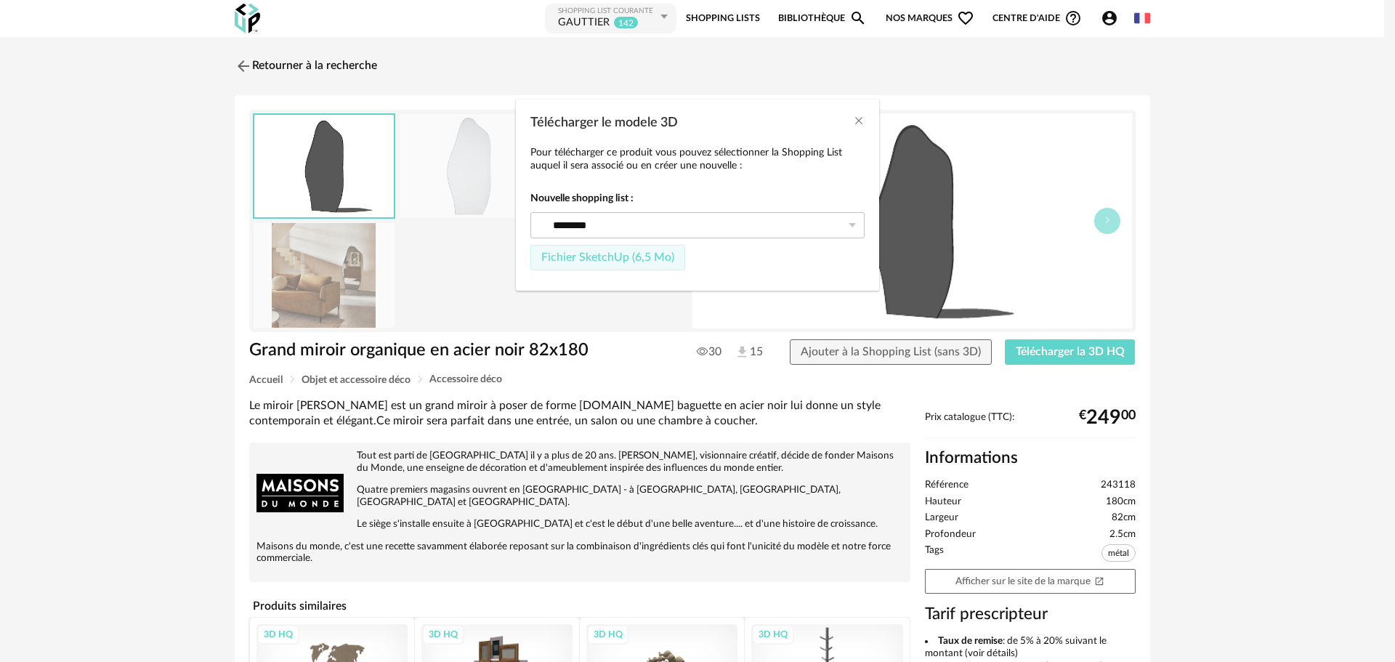
click at [646, 262] on span "Fichier SketchUp (6,5 Mo)" at bounding box center [607, 257] width 133 height 12
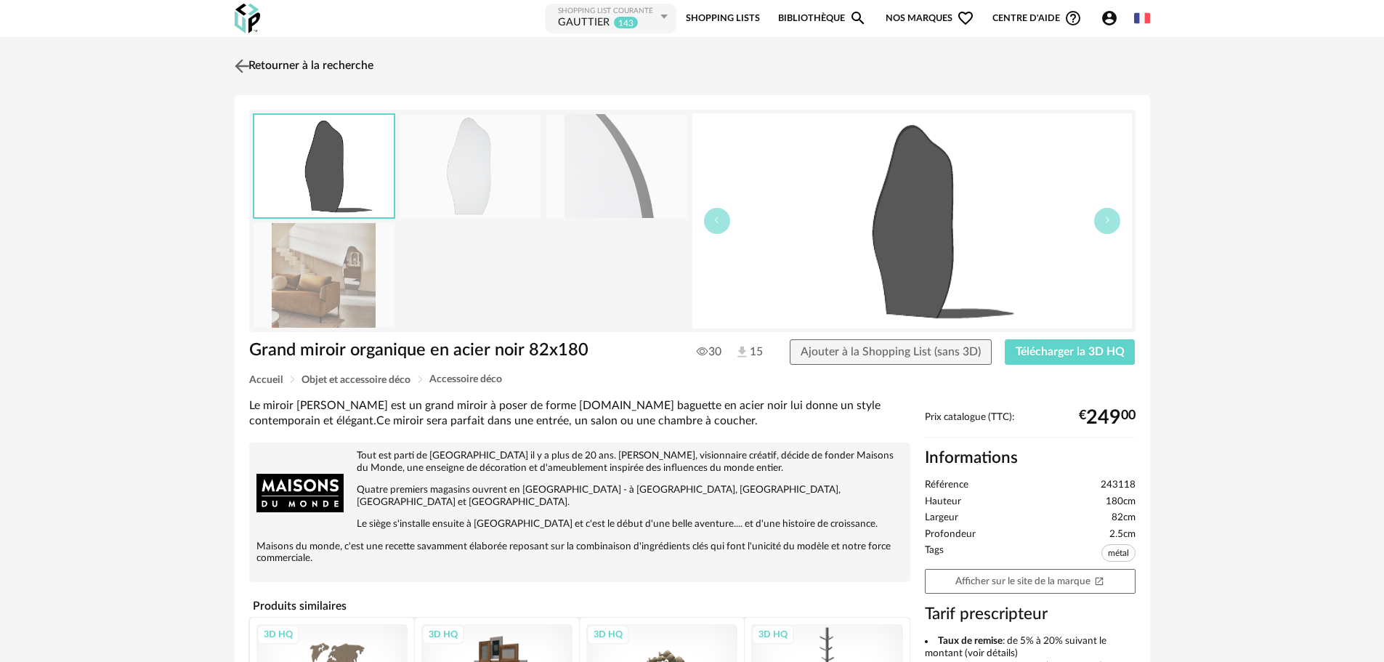
click at [239, 61] on img at bounding box center [241, 65] width 21 height 21
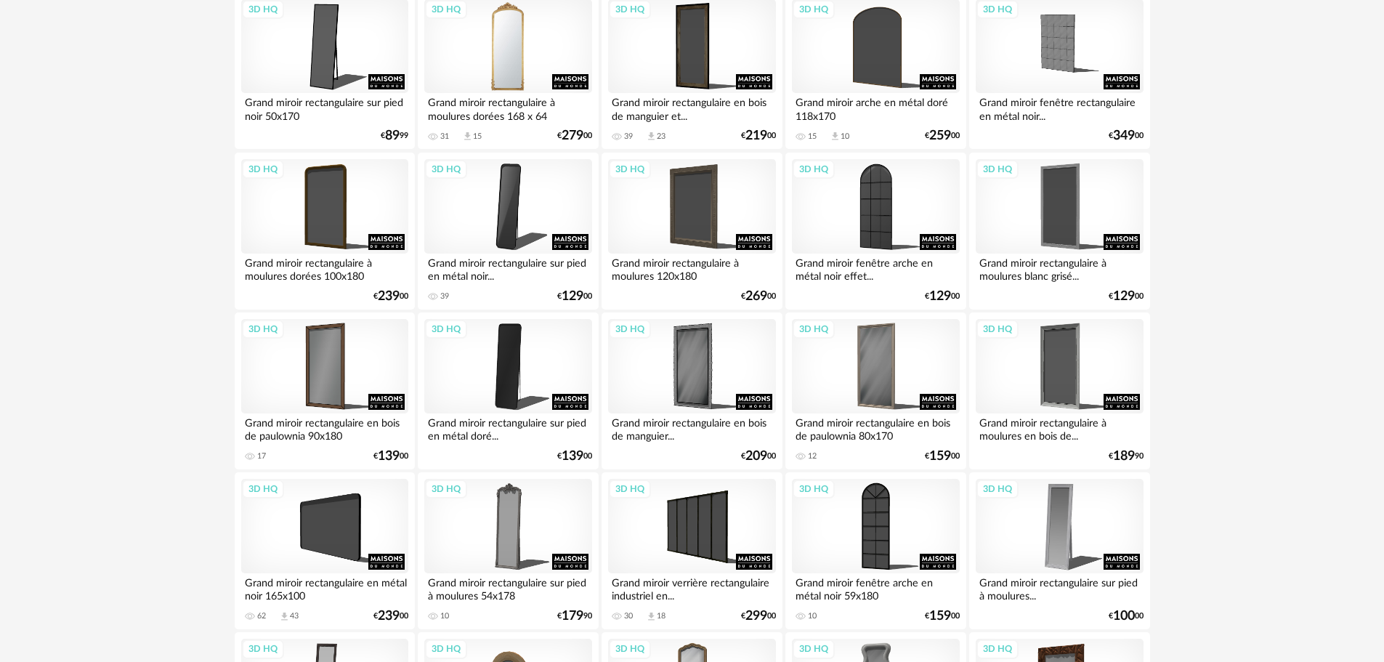
scroll to position [1031, 0]
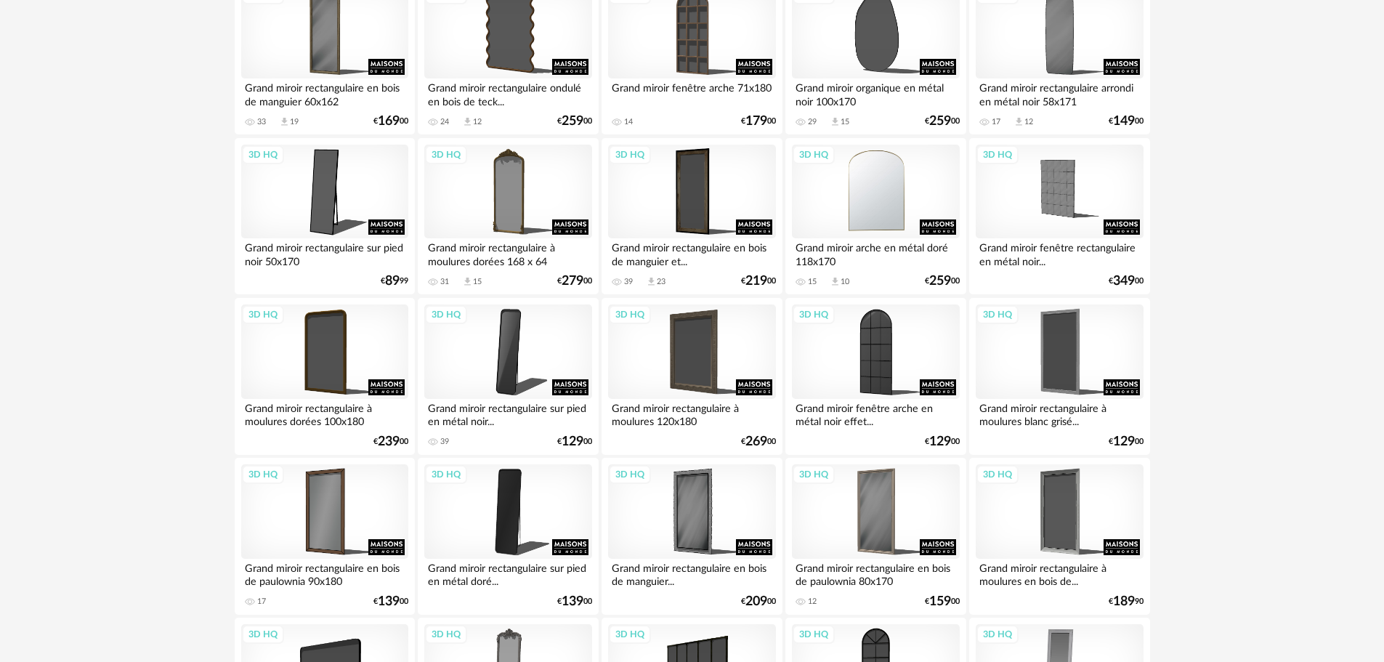
click at [843, 196] on div "3D HQ" at bounding box center [875, 192] width 167 height 94
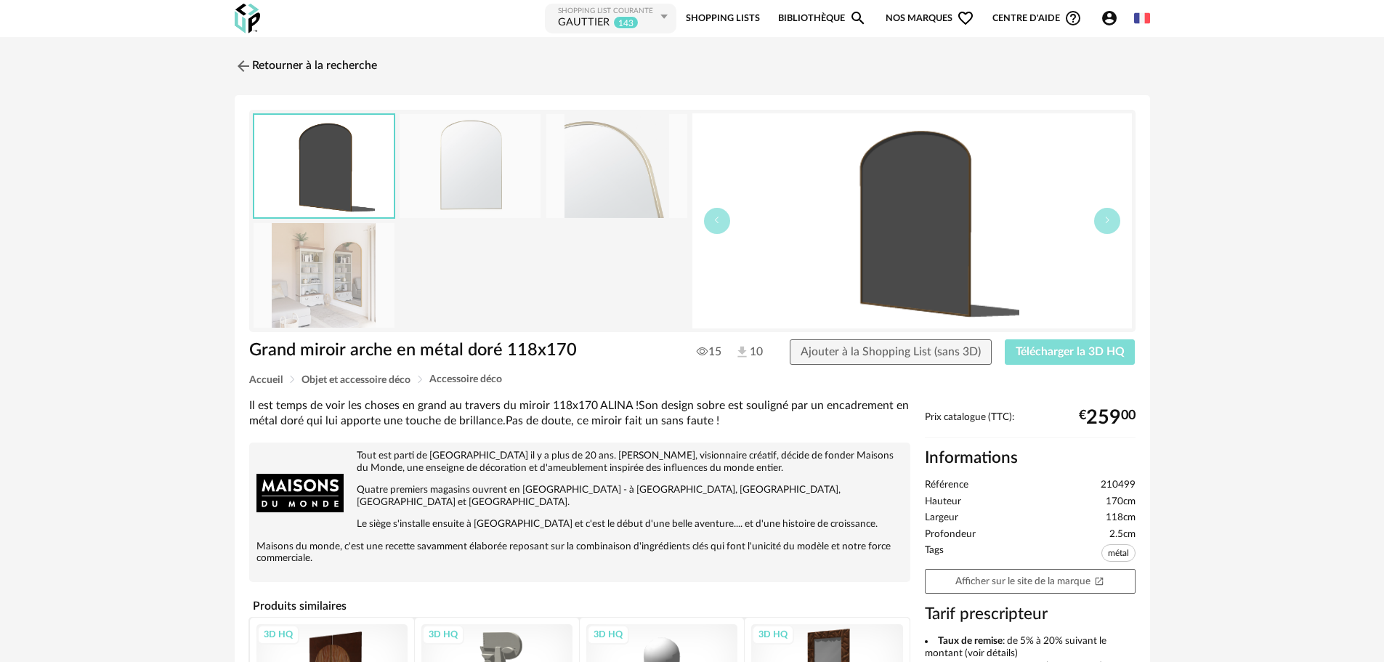
click at [1030, 348] on span "Télécharger la 3D HQ" at bounding box center [1070, 352] width 109 height 12
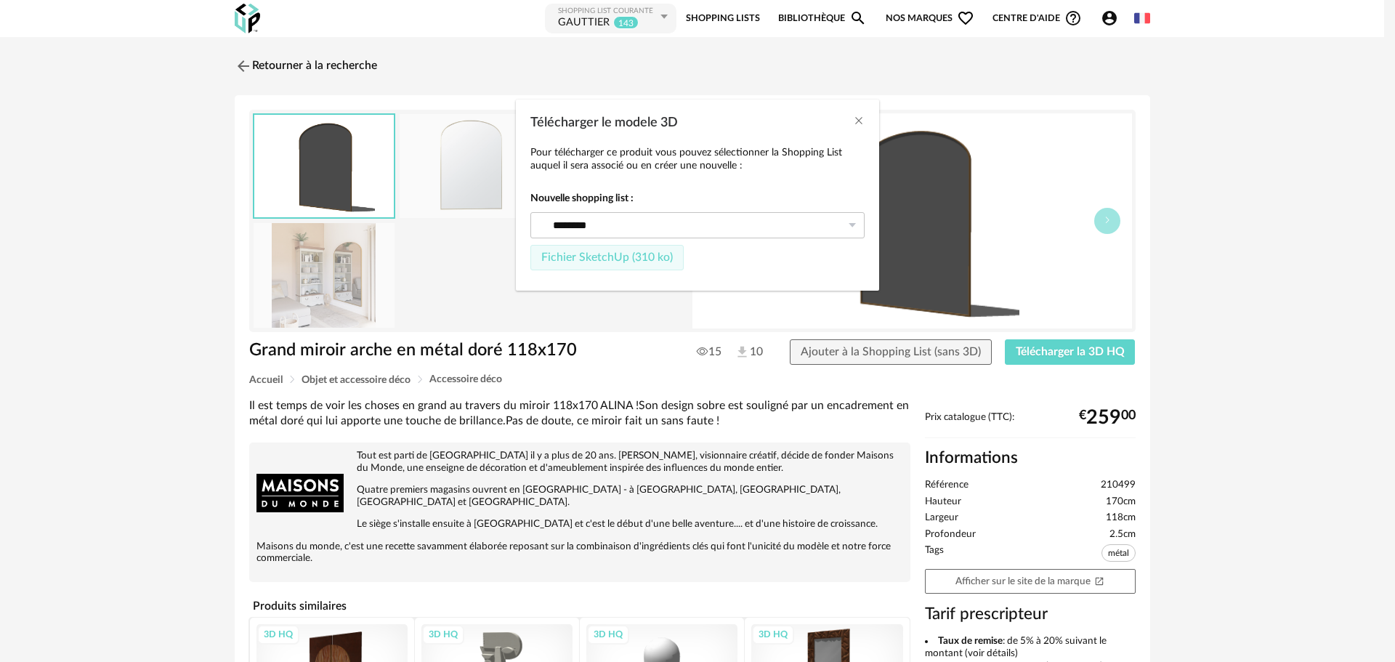
click at [610, 258] on span "Fichier SketchUp (310 ko)" at bounding box center [607, 257] width 132 height 12
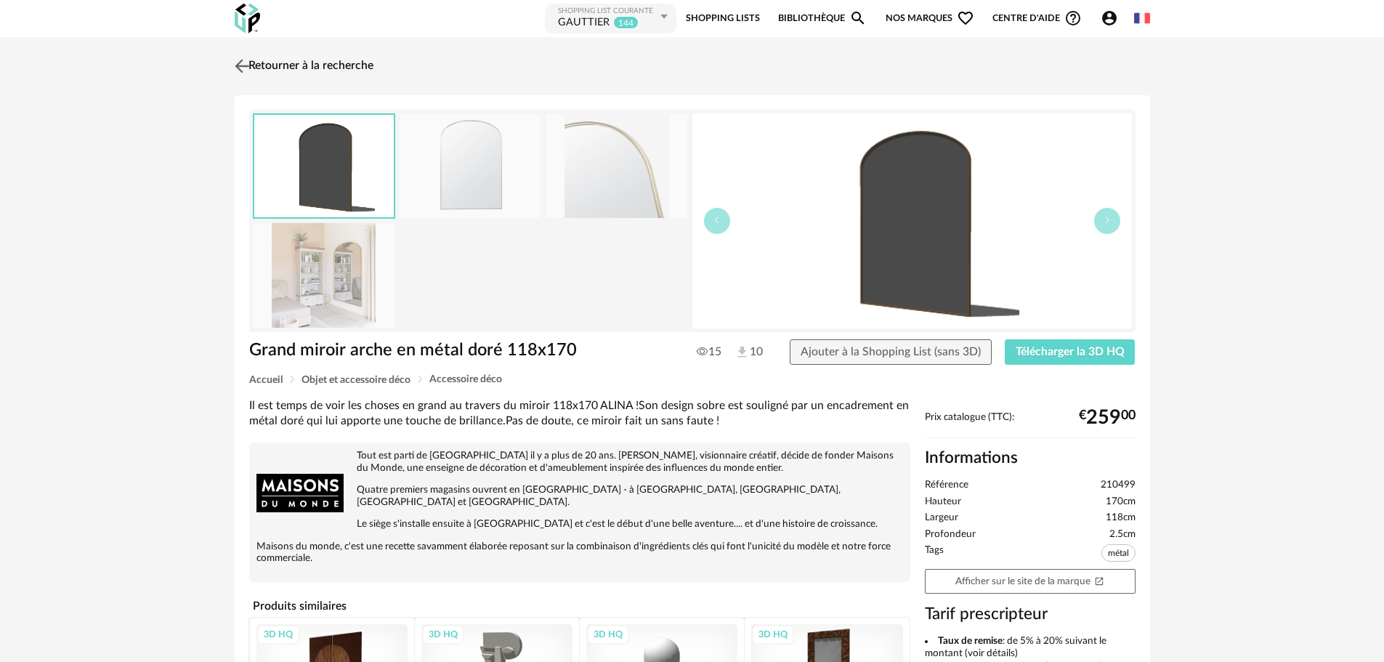
click at [241, 65] on img at bounding box center [241, 65] width 21 height 21
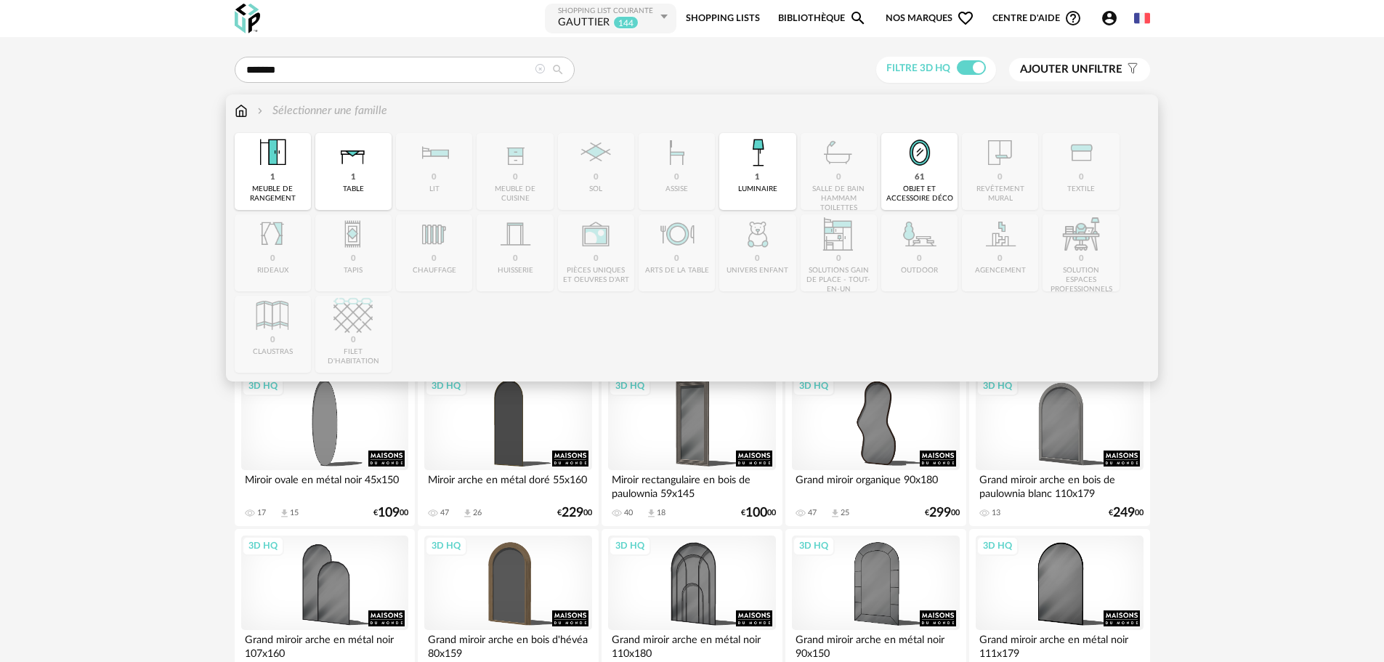
click at [236, 110] on img at bounding box center [241, 110] width 13 height 17
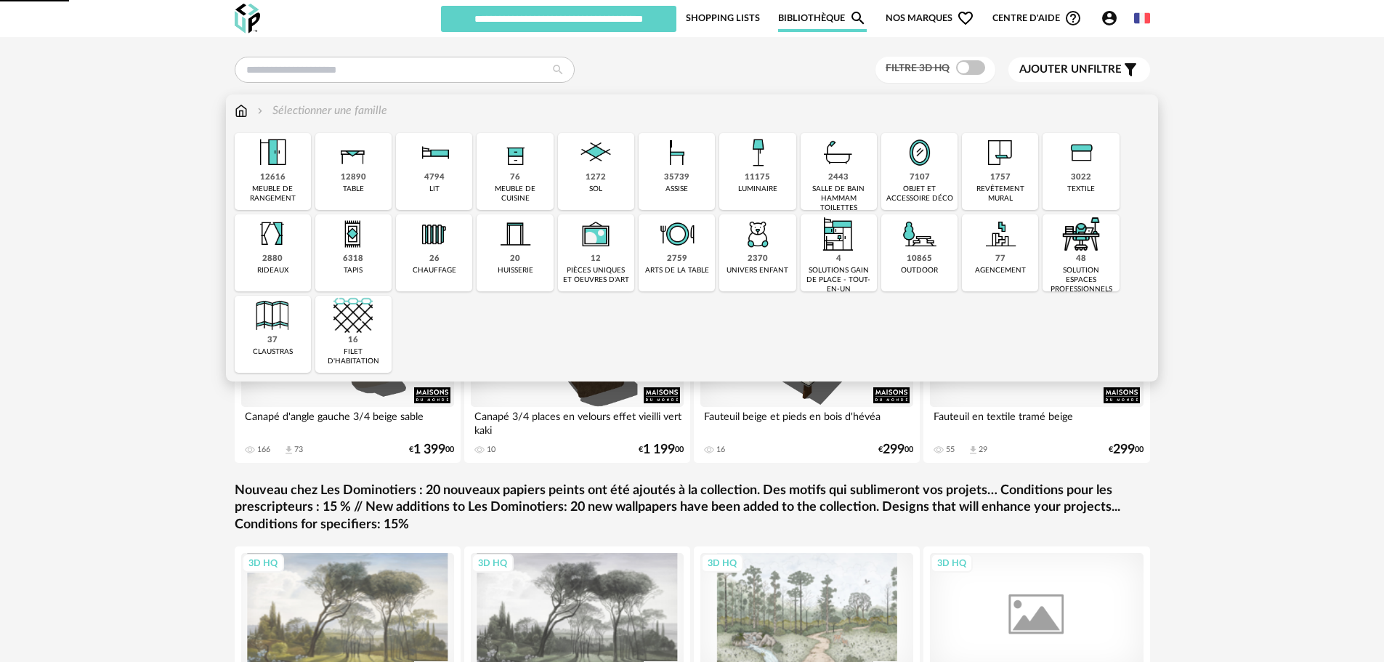
type input "********"
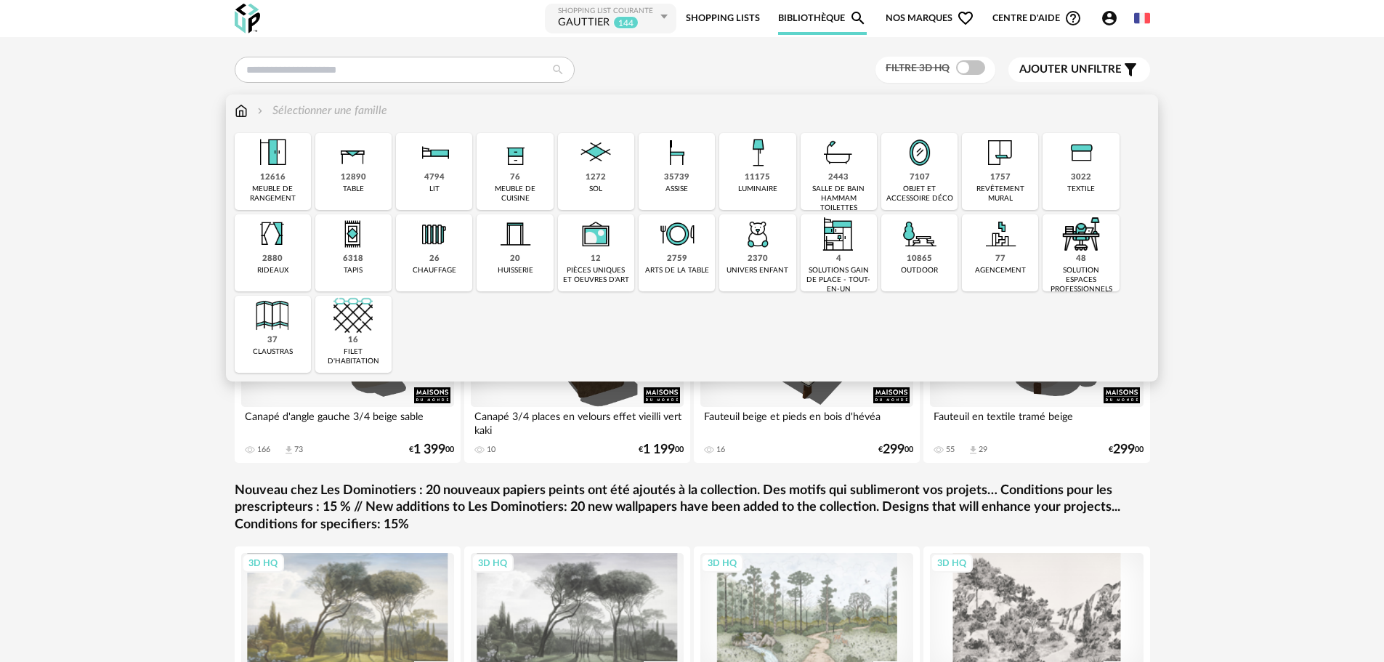
click at [736, 166] on div "11175 luminaire" at bounding box center [757, 171] width 76 height 77
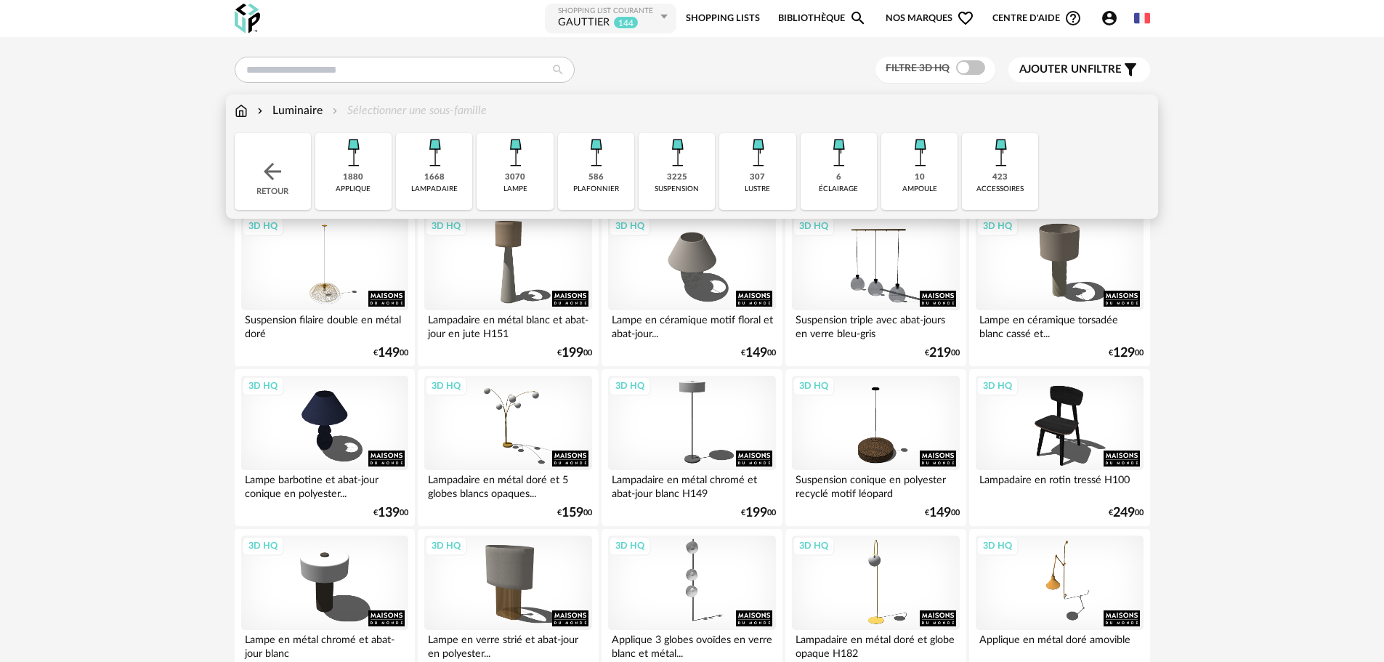
click at [520, 160] on img at bounding box center [515, 152] width 39 height 39
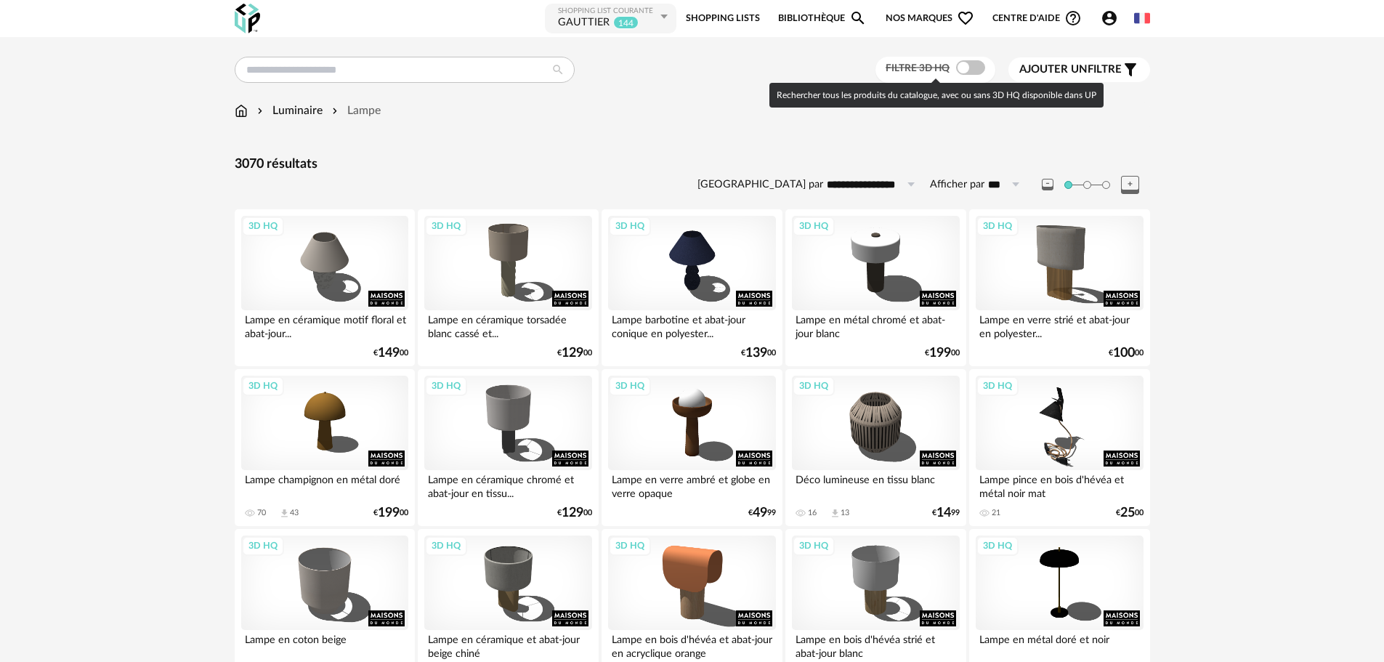
click at [964, 62] on span at bounding box center [970, 67] width 29 height 15
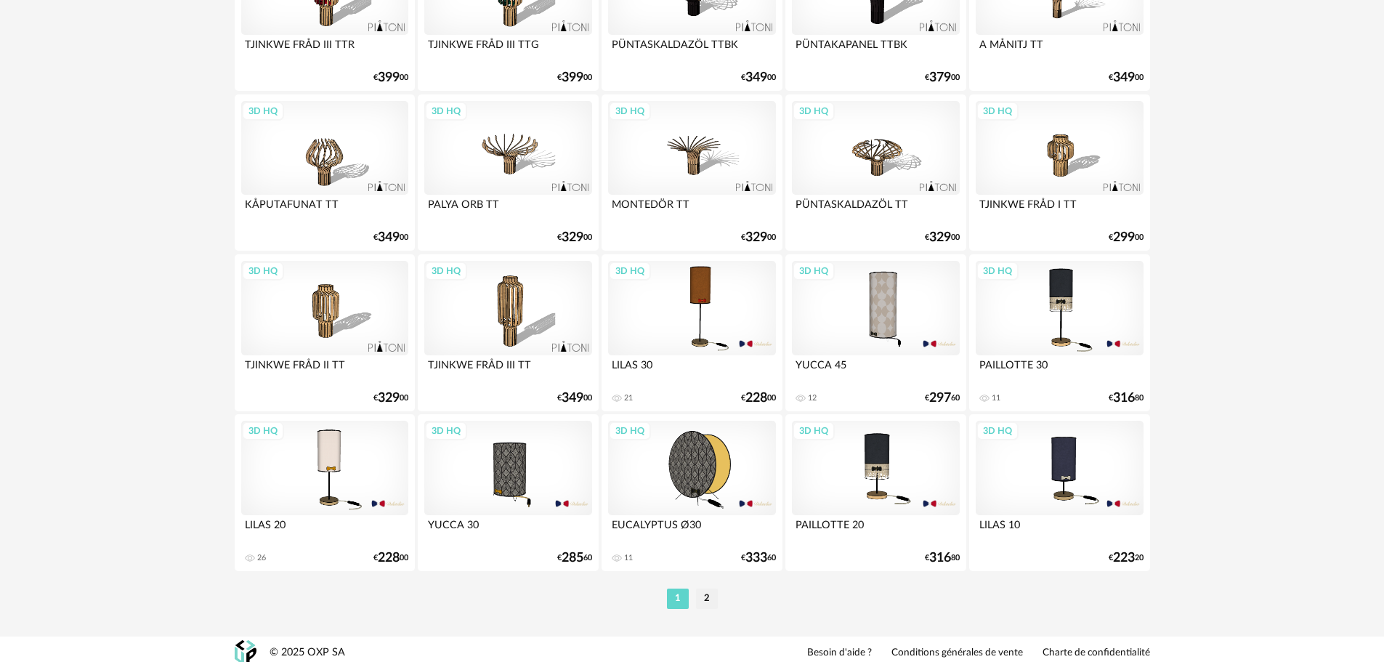
scroll to position [2841, 0]
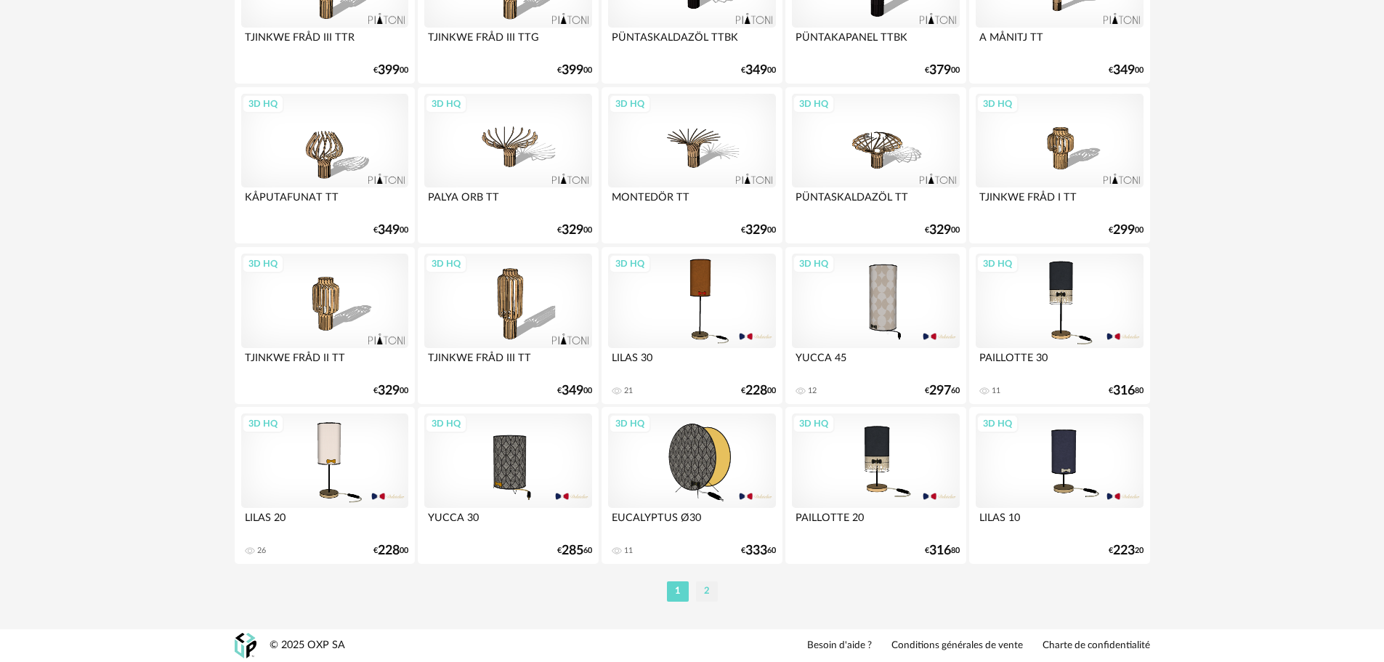
click at [705, 583] on li "2" at bounding box center [707, 591] width 22 height 20
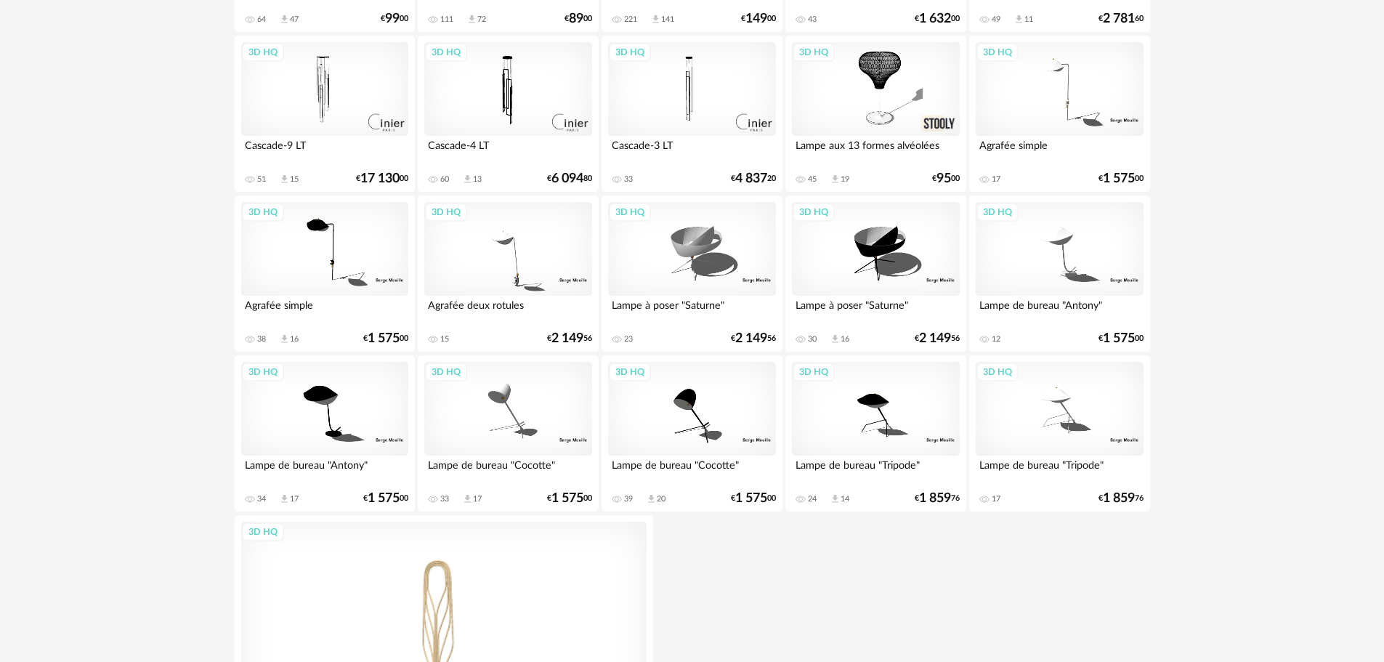
scroll to position [872, 0]
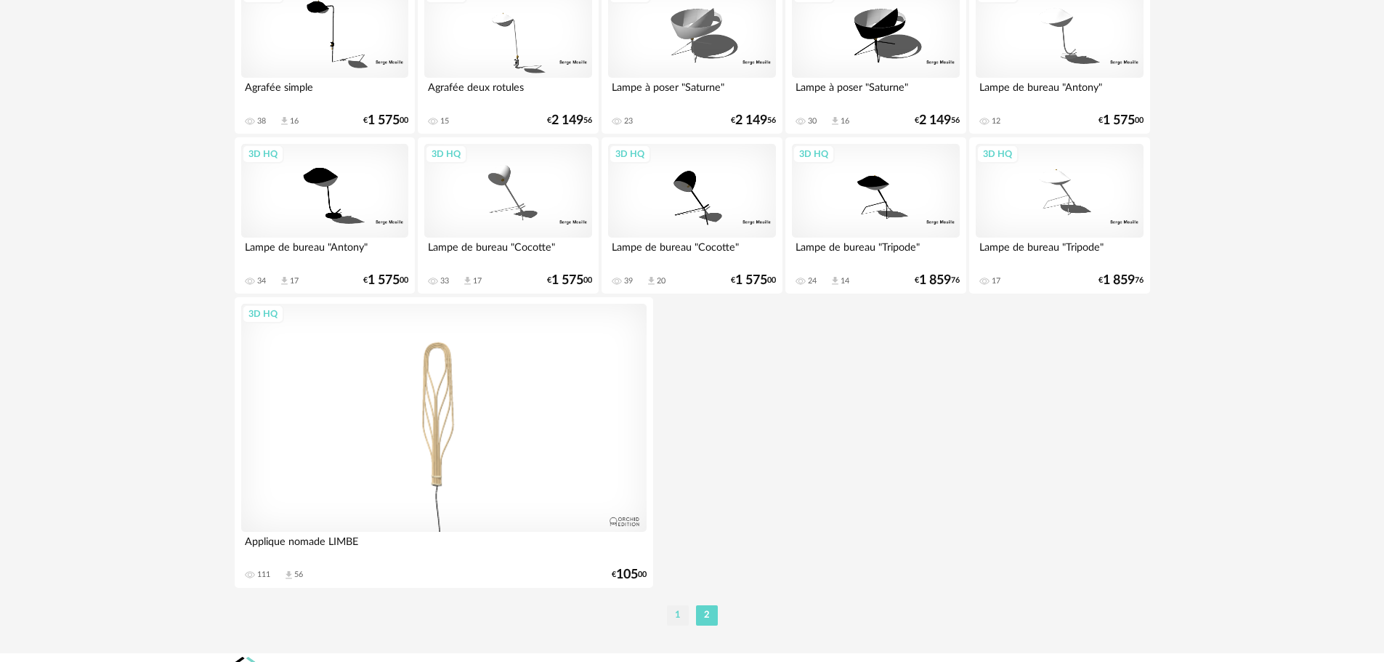
click at [673, 610] on li "1" at bounding box center [678, 615] width 22 height 20
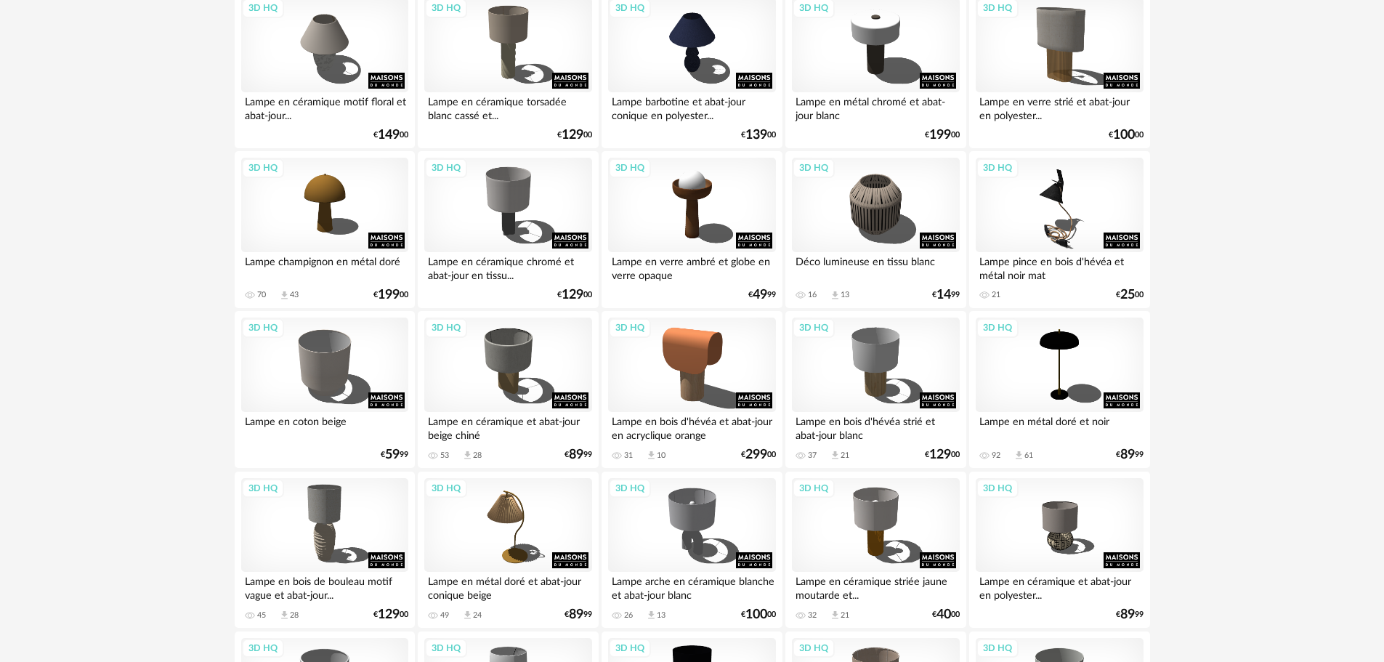
scroll to position [291, 0]
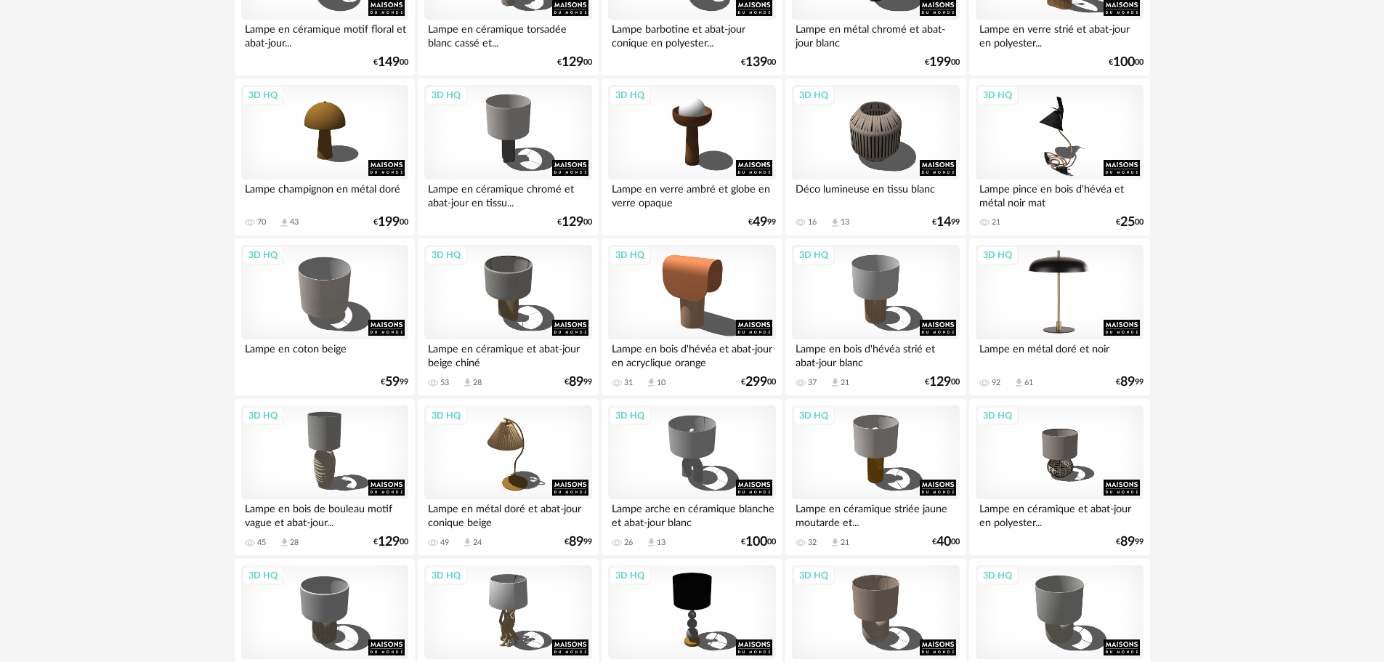
click at [1055, 298] on div "3D HQ" at bounding box center [1059, 292] width 167 height 94
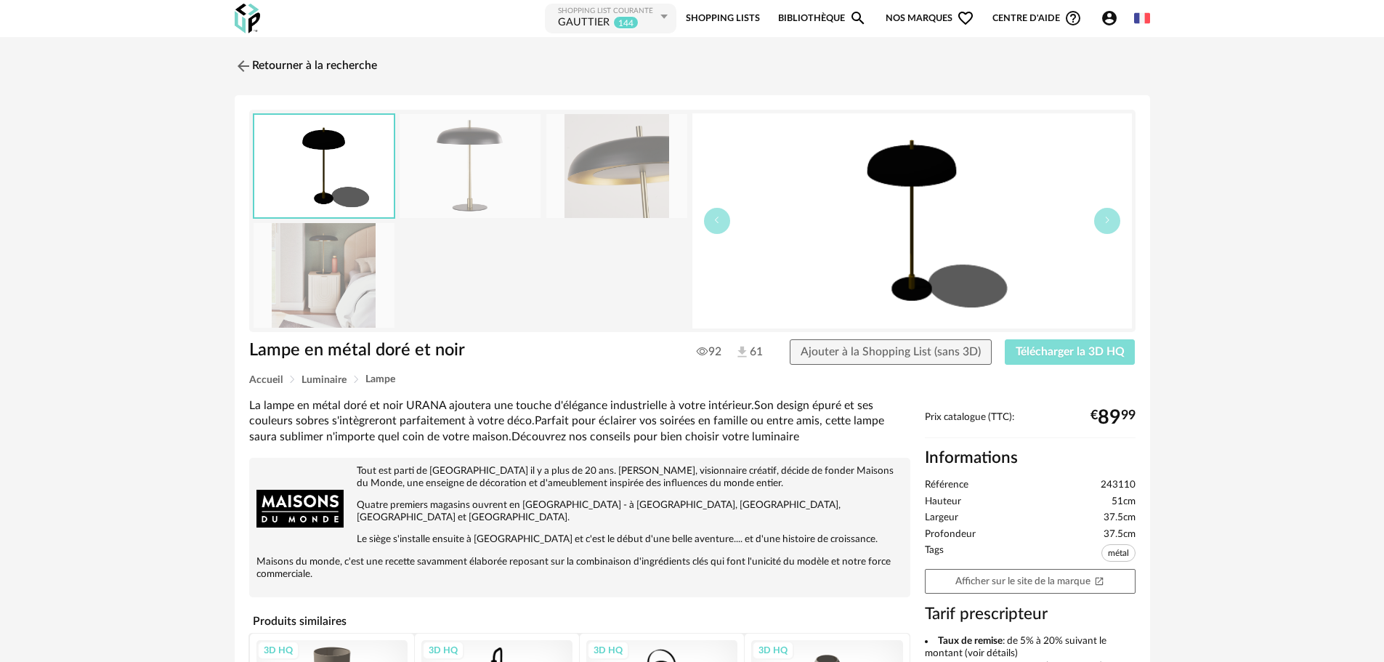
click at [1057, 349] on span "Télécharger la 3D HQ" at bounding box center [1070, 352] width 109 height 12
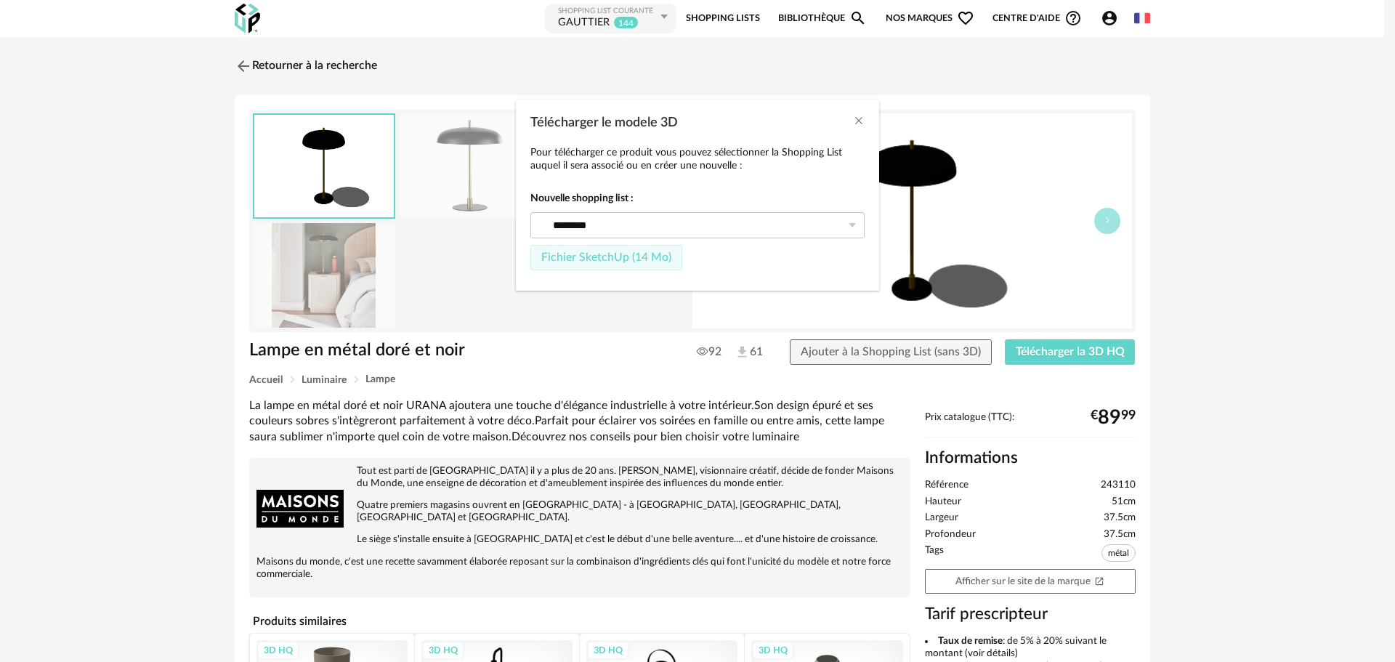
click at [566, 260] on span "Fichier SketchUp (14 Mo)" at bounding box center [606, 257] width 130 height 12
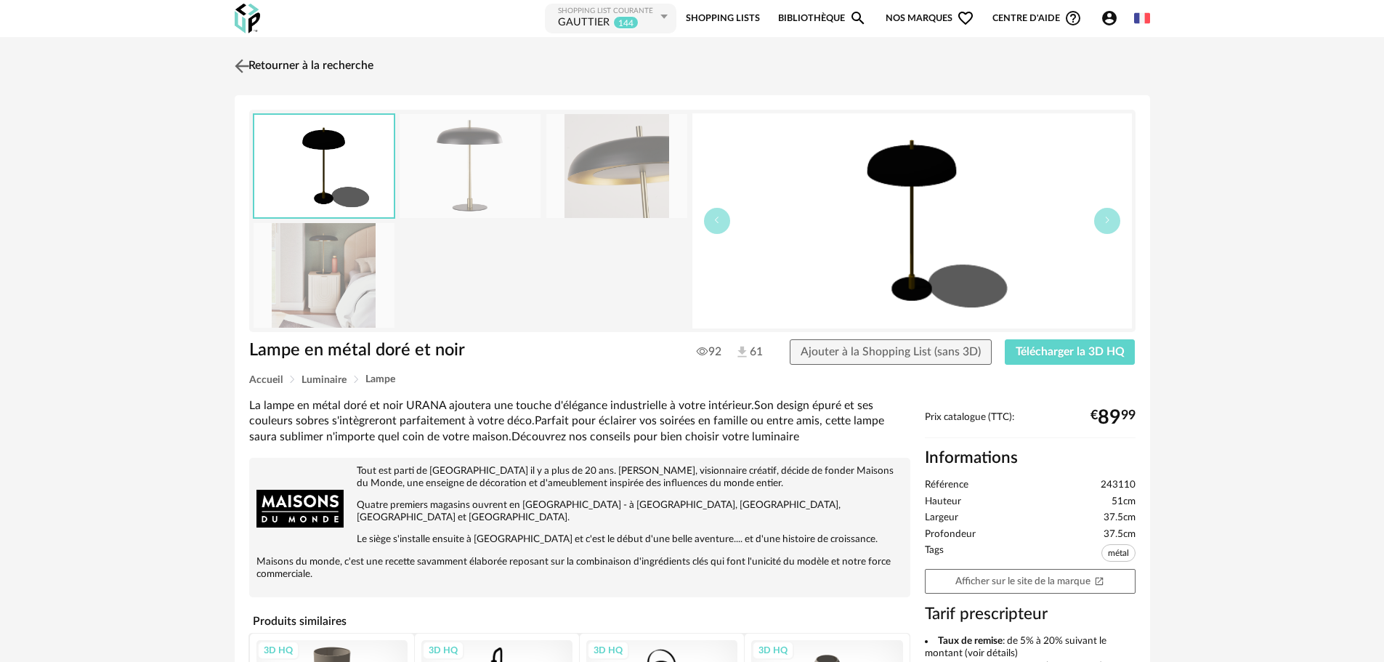
click at [244, 63] on img at bounding box center [241, 65] width 21 height 21
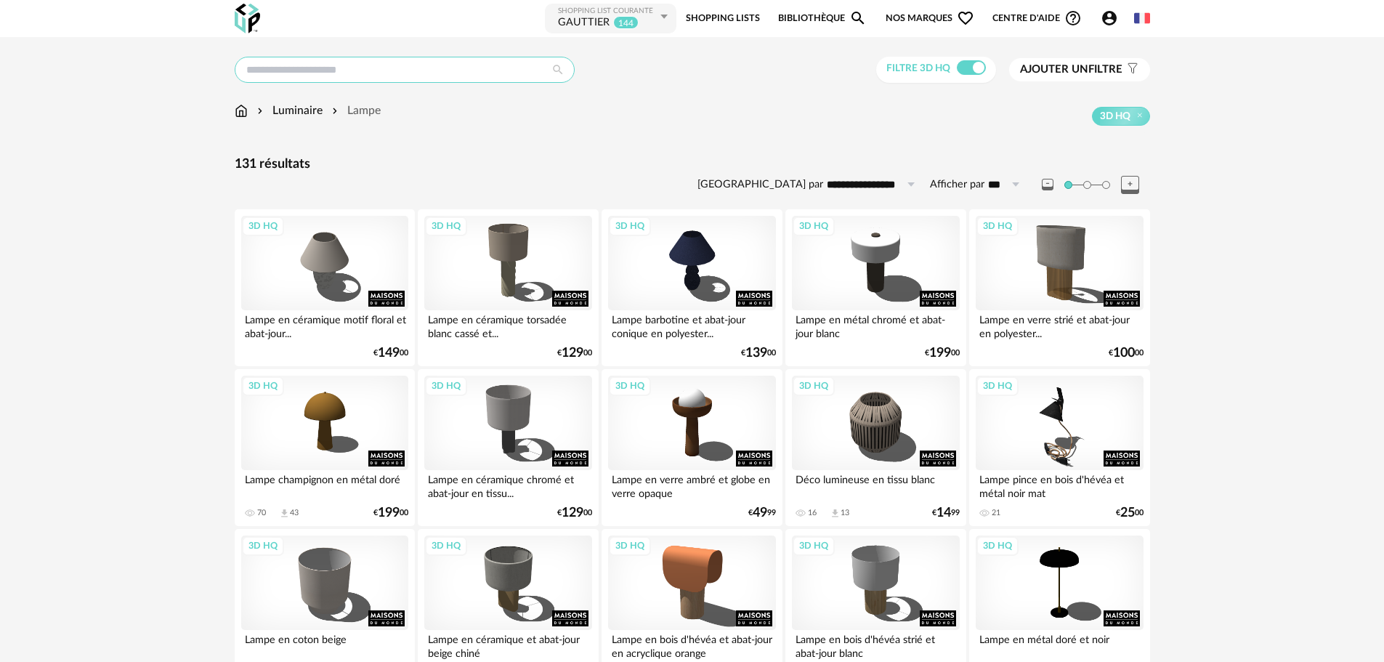
click at [418, 65] on input "text" at bounding box center [405, 70] width 340 height 26
type input "**********"
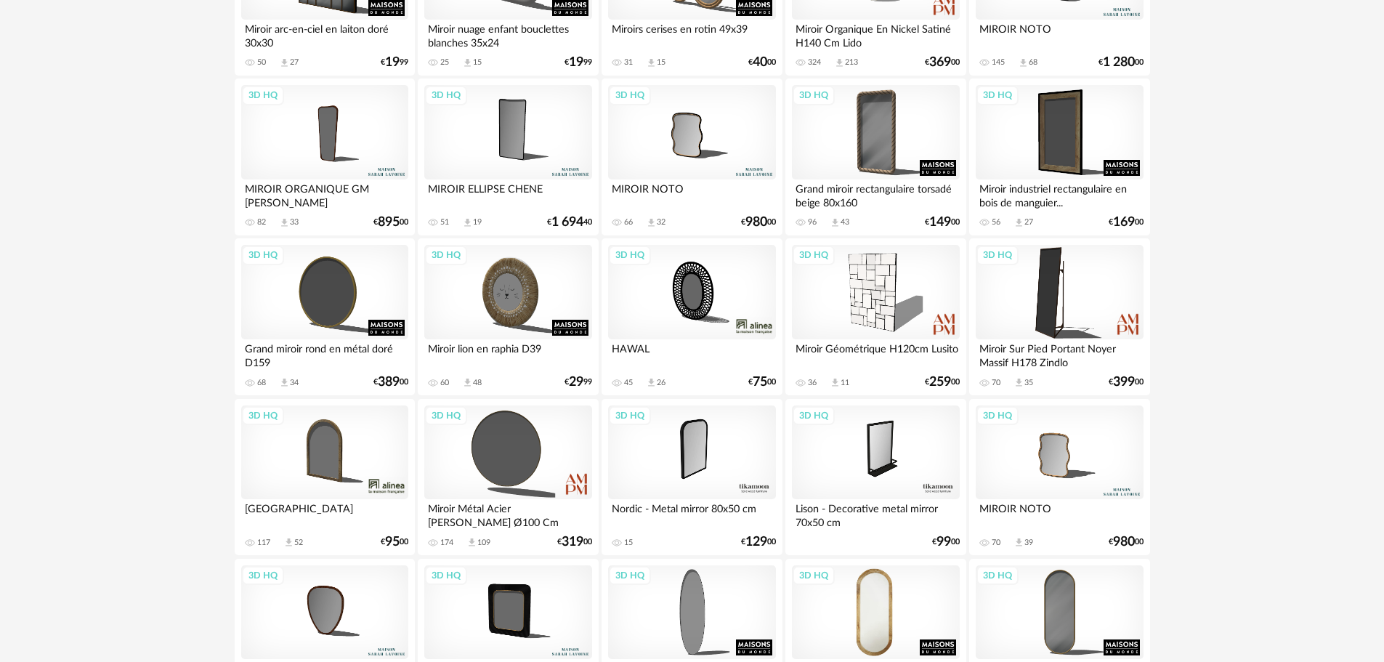
scroll to position [363, 0]
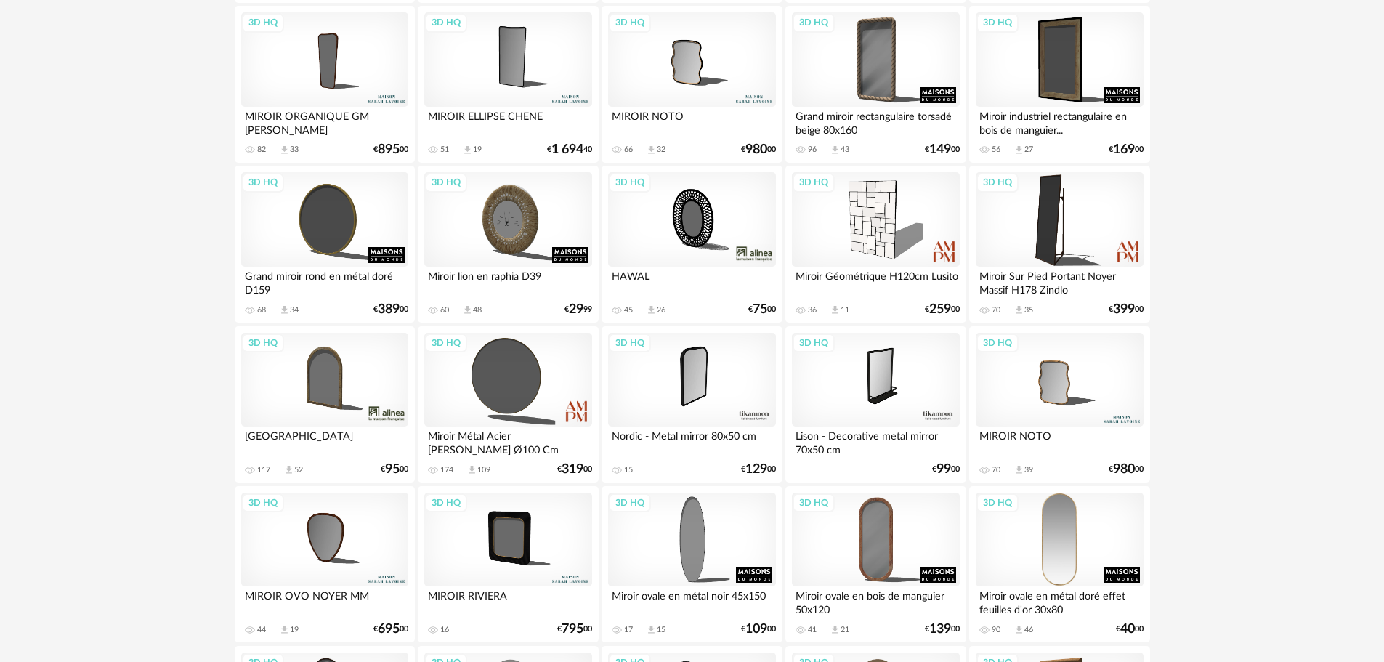
click at [1049, 541] on div "3D HQ" at bounding box center [1059, 540] width 167 height 94
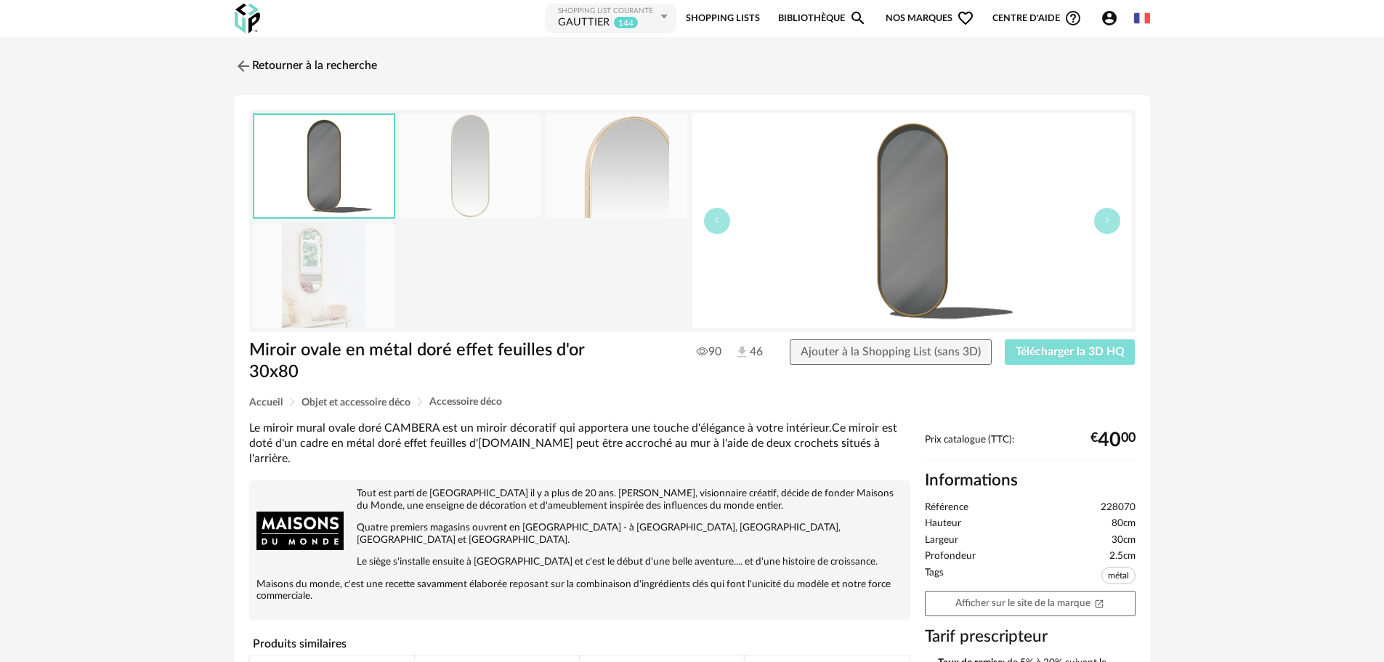
click at [1035, 356] on span "Télécharger la 3D HQ" at bounding box center [1070, 352] width 109 height 12
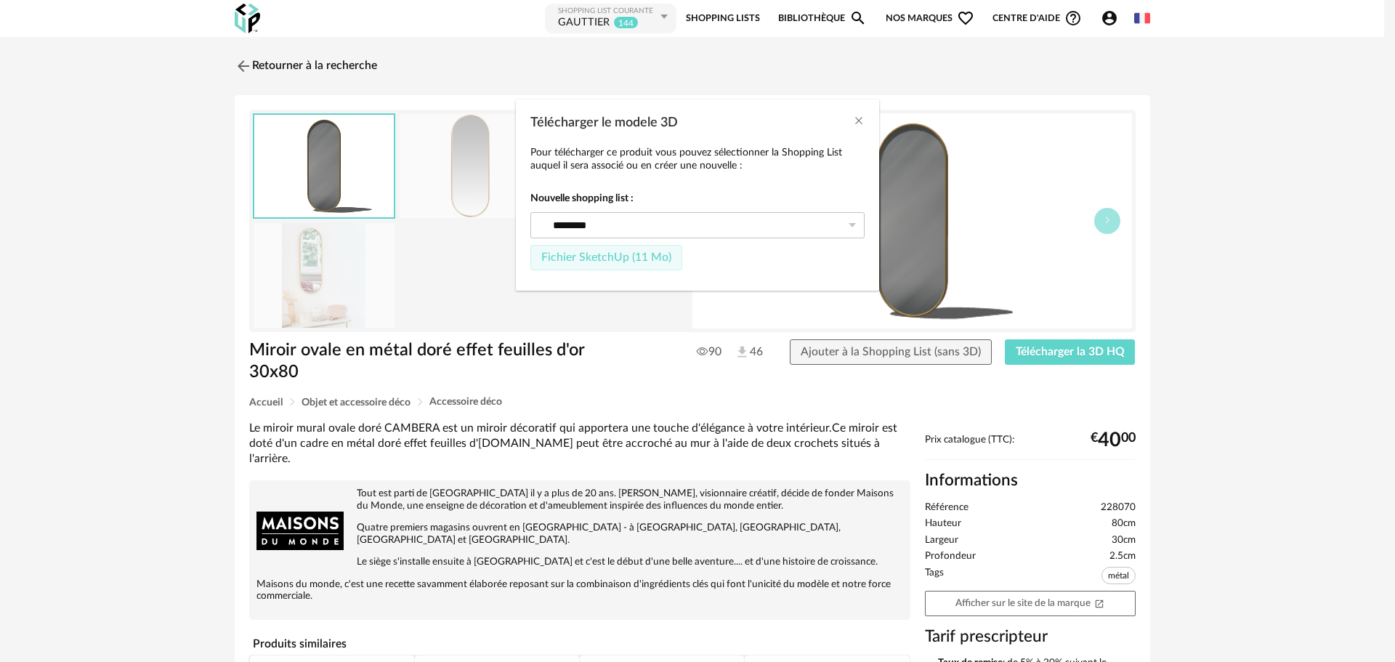
click at [612, 259] on span "Fichier SketchUp (11 Mo)" at bounding box center [606, 257] width 130 height 12
